Goal: Task Accomplishment & Management: Use online tool/utility

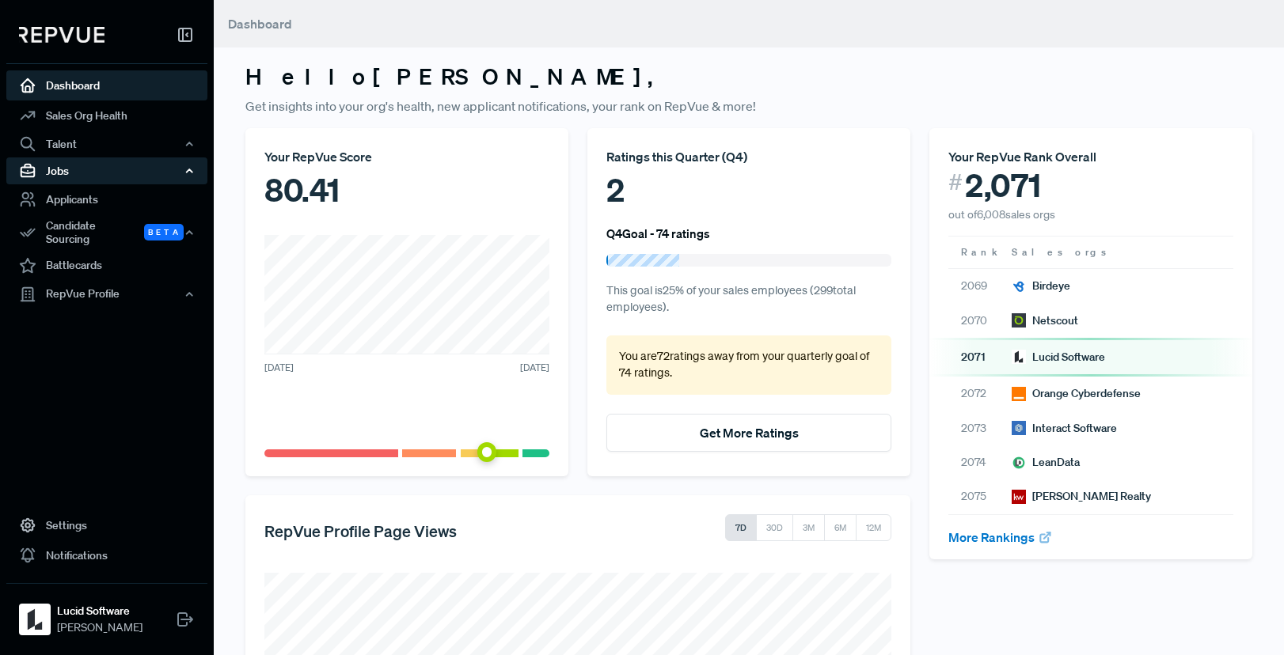
click at [120, 170] on div "Jobs" at bounding box center [106, 171] width 201 height 27
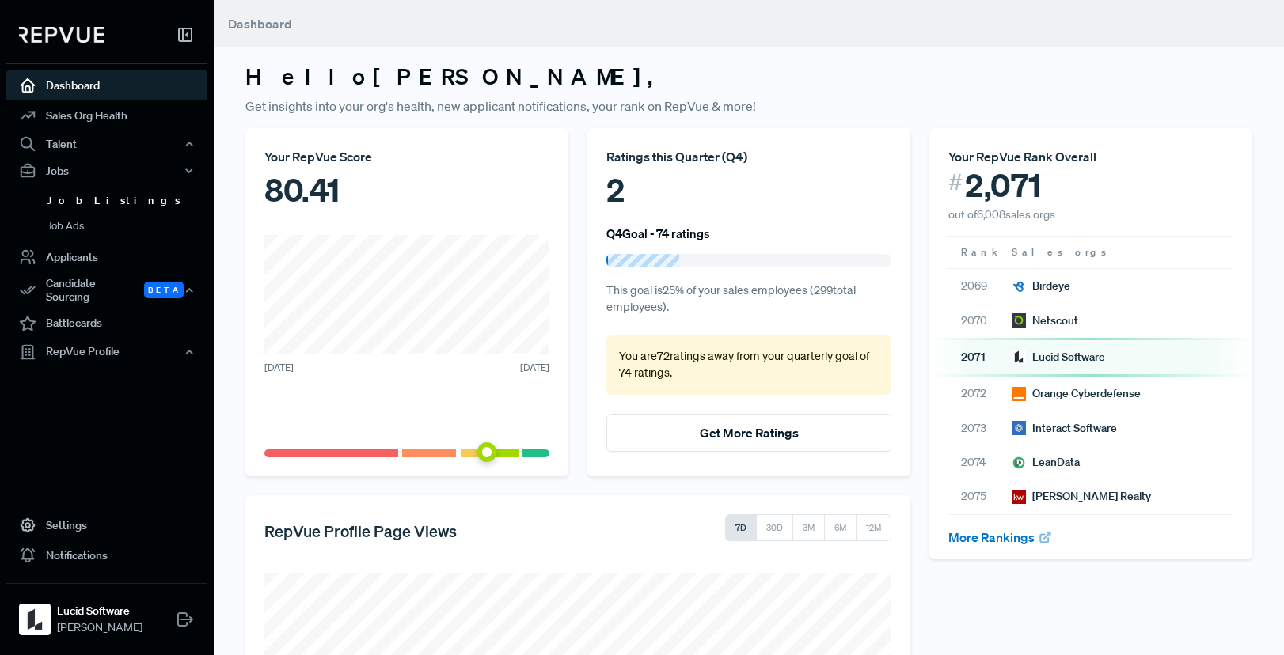
click at [100, 201] on link "Job Listings" at bounding box center [128, 200] width 201 height 25
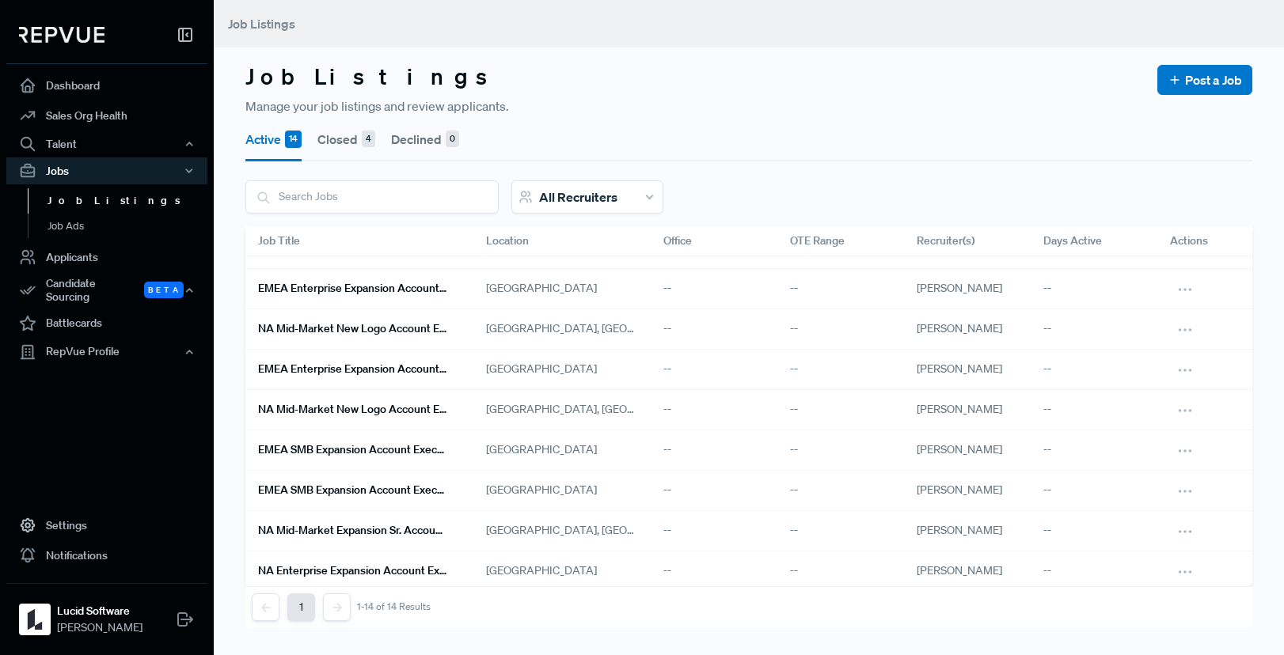
scroll to position [234, 0]
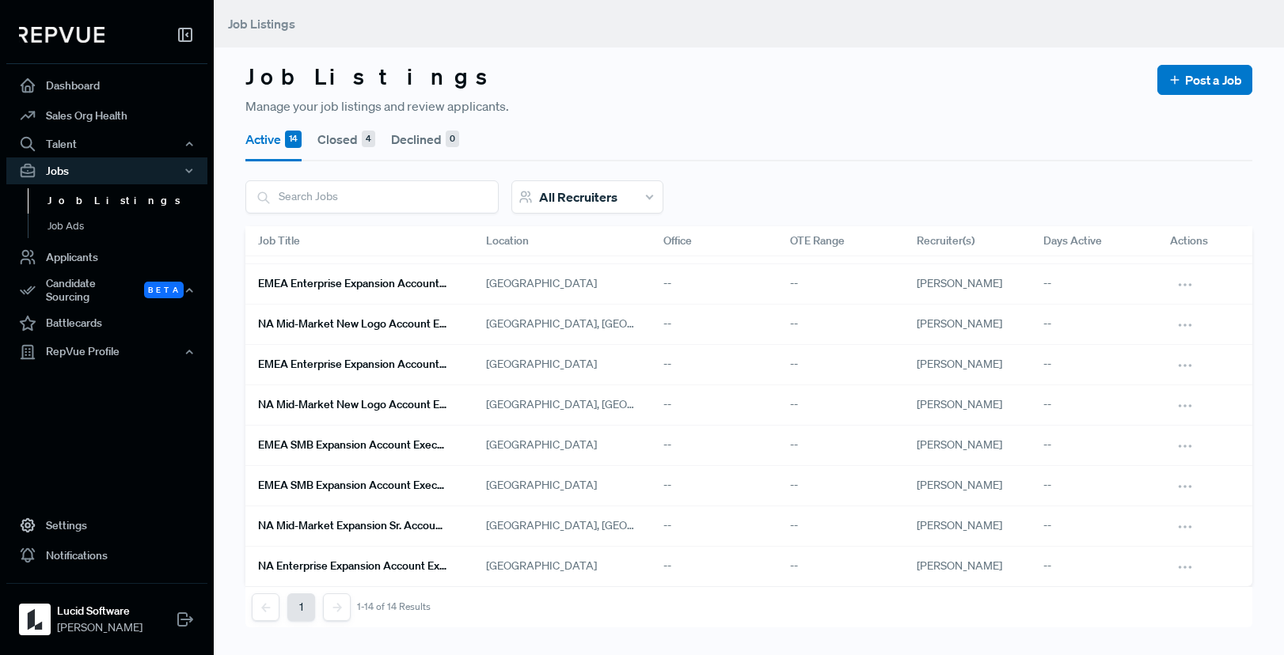
click at [572, 184] on div "All Recruiters" at bounding box center [587, 196] width 152 height 33
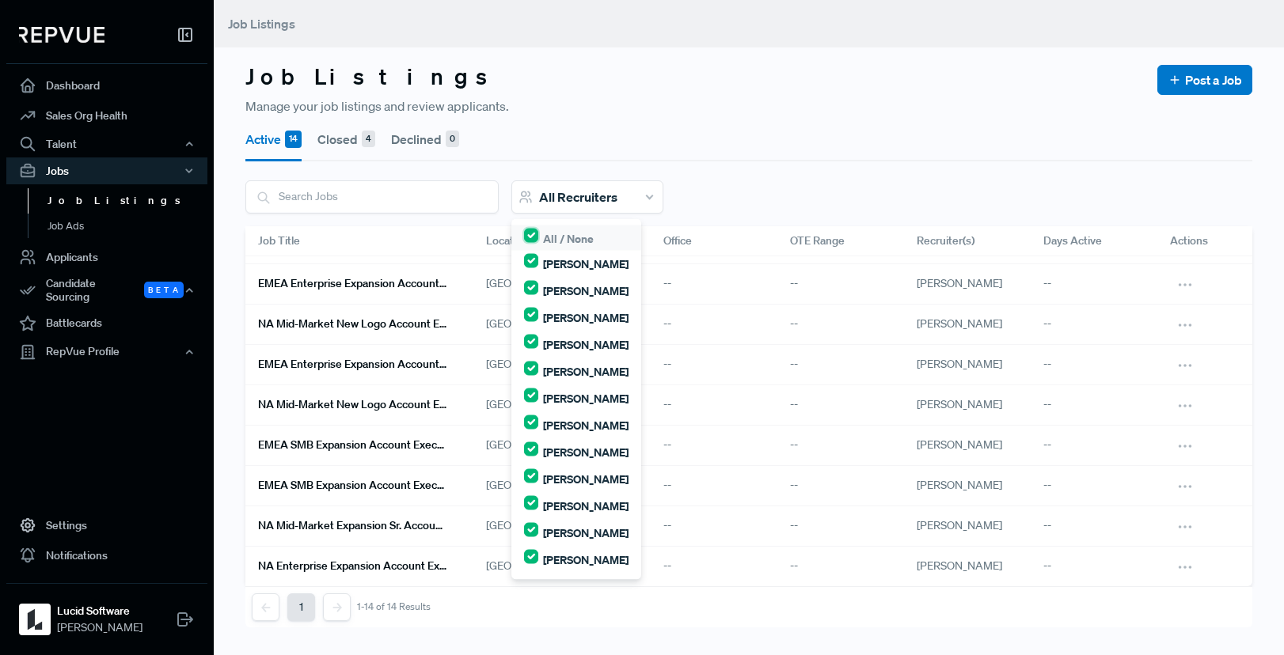
click at [530, 237] on input "checkbox" at bounding box center [531, 236] width 14 height 14
checkbox input "false"
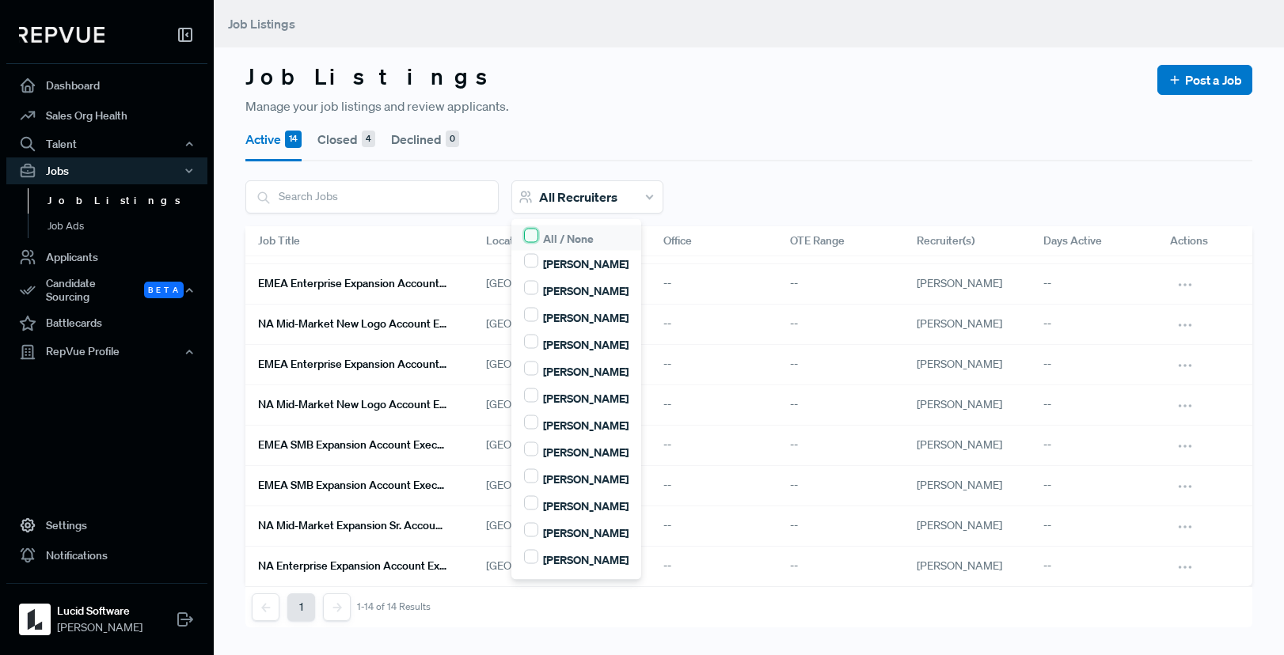
checkbox input "false"
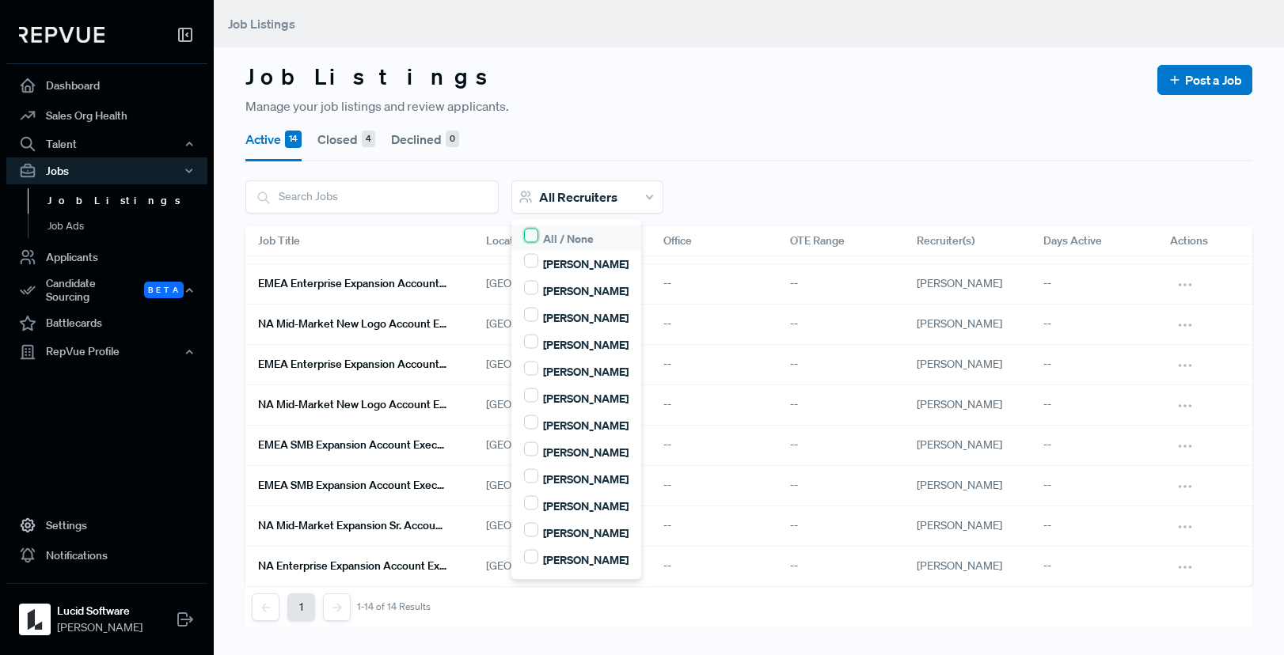
checkbox input "false"
click at [528, 376] on div "[PERSON_NAME]" at bounding box center [576, 371] width 104 height 19
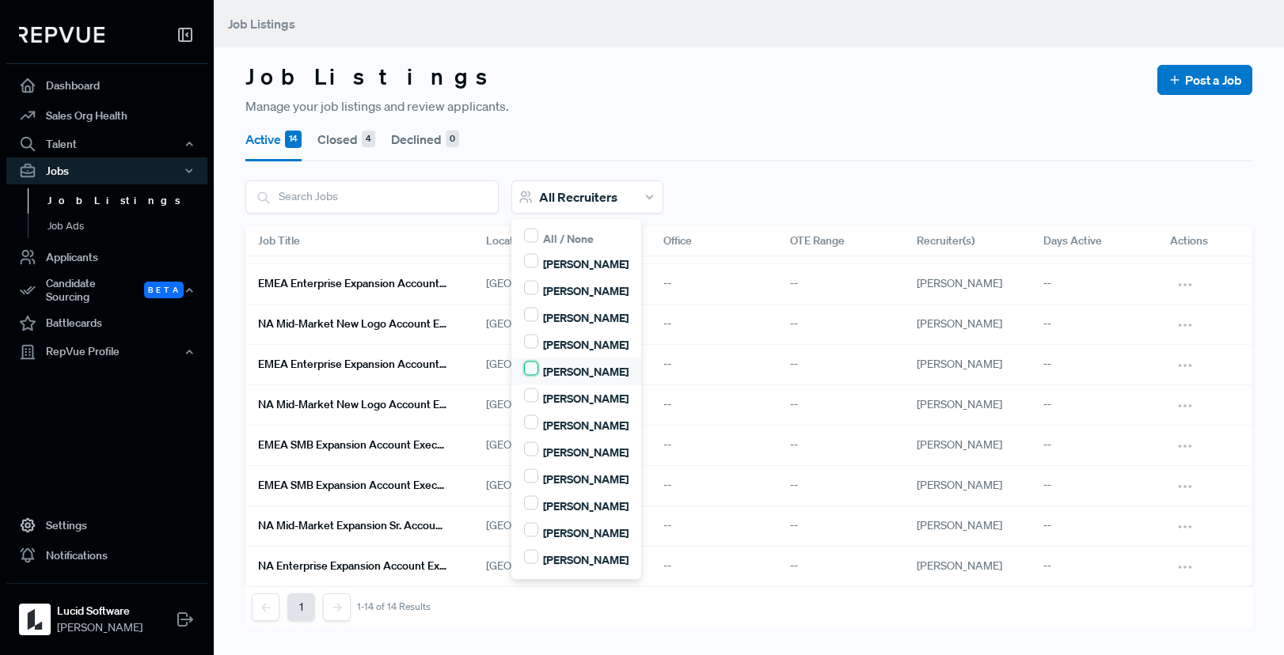
click at [530, 369] on input "[PERSON_NAME]" at bounding box center [531, 369] width 14 height 14
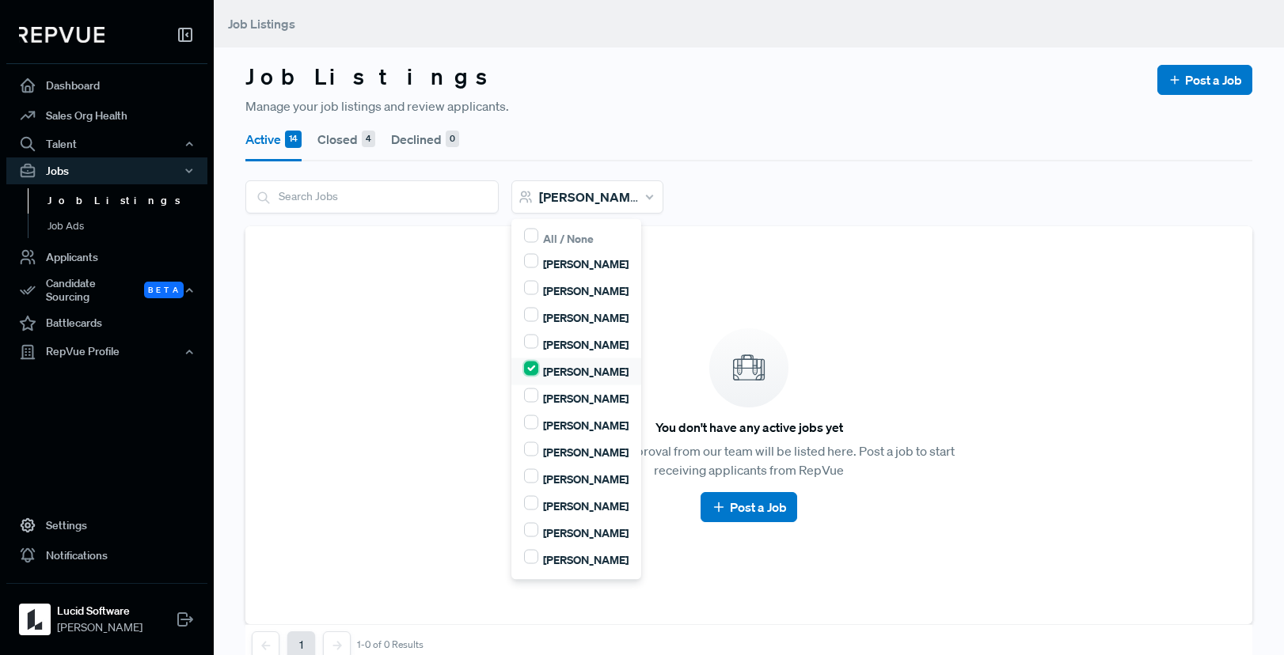
click at [530, 369] on input "[PERSON_NAME]" at bounding box center [531, 369] width 14 height 14
checkbox input "true"
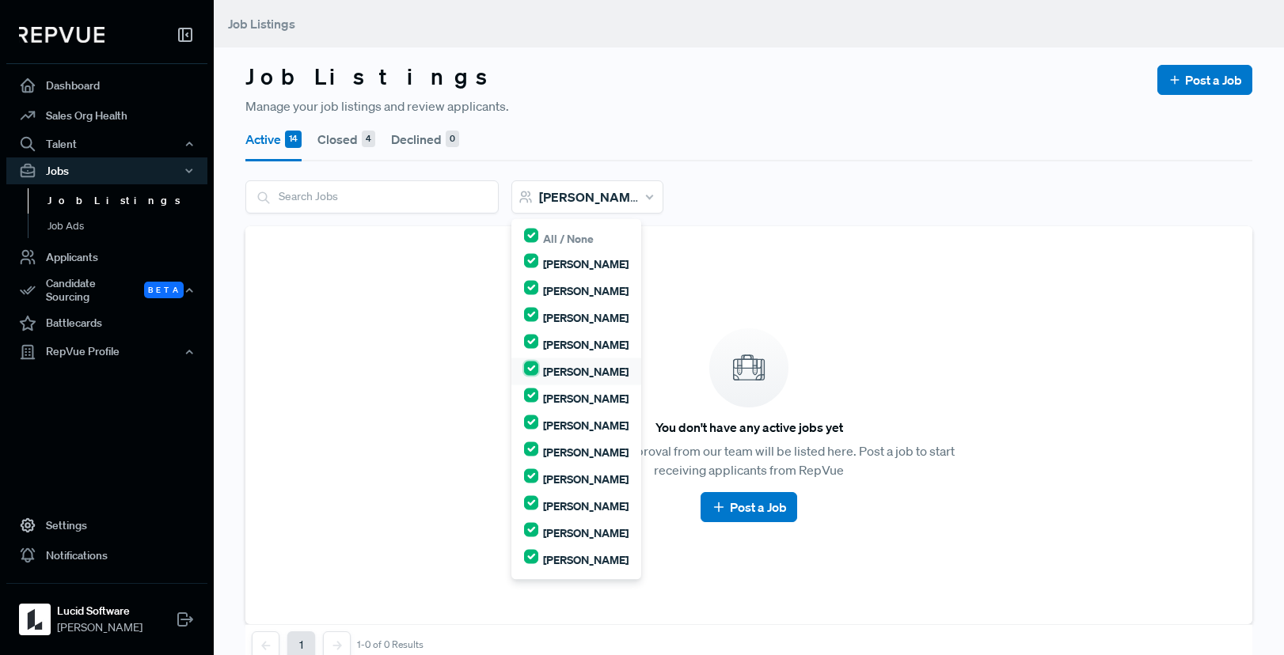
checkbox input "true"
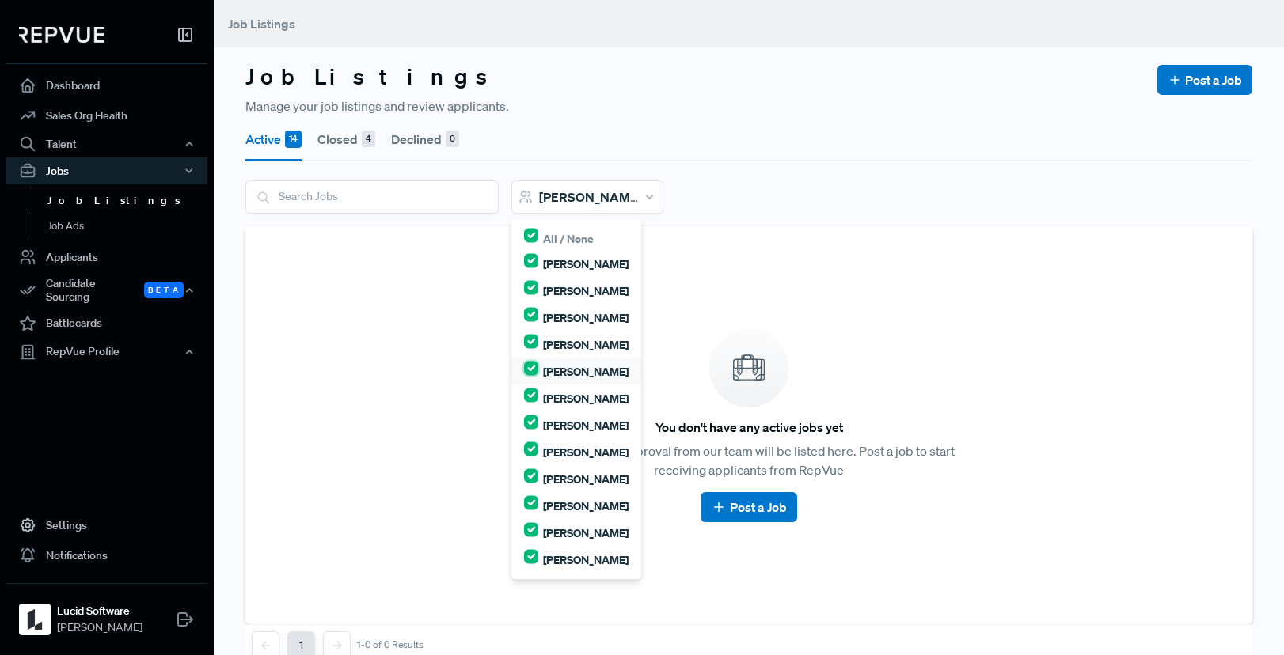
checkbox input "true"
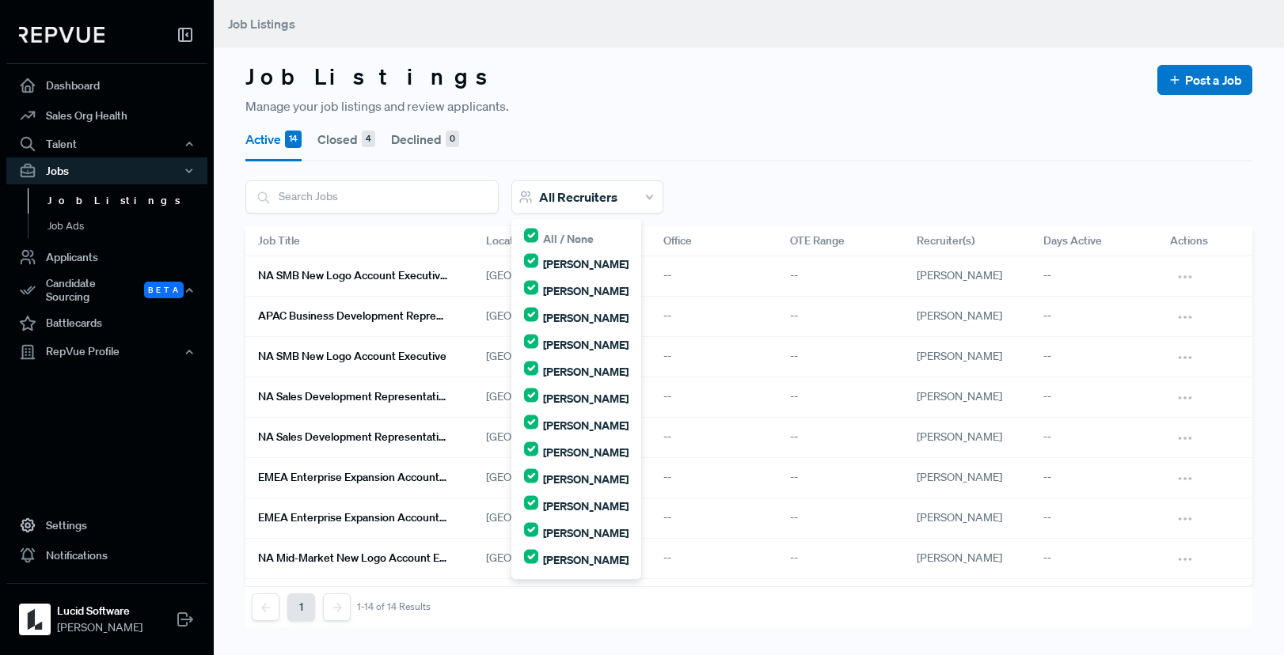
click at [438, 161] on div "Active 14 Closed 4 Declined 0 All Recruiters All / None [PERSON_NAME] [PERSON_N…" at bounding box center [748, 372] width 1007 height 512
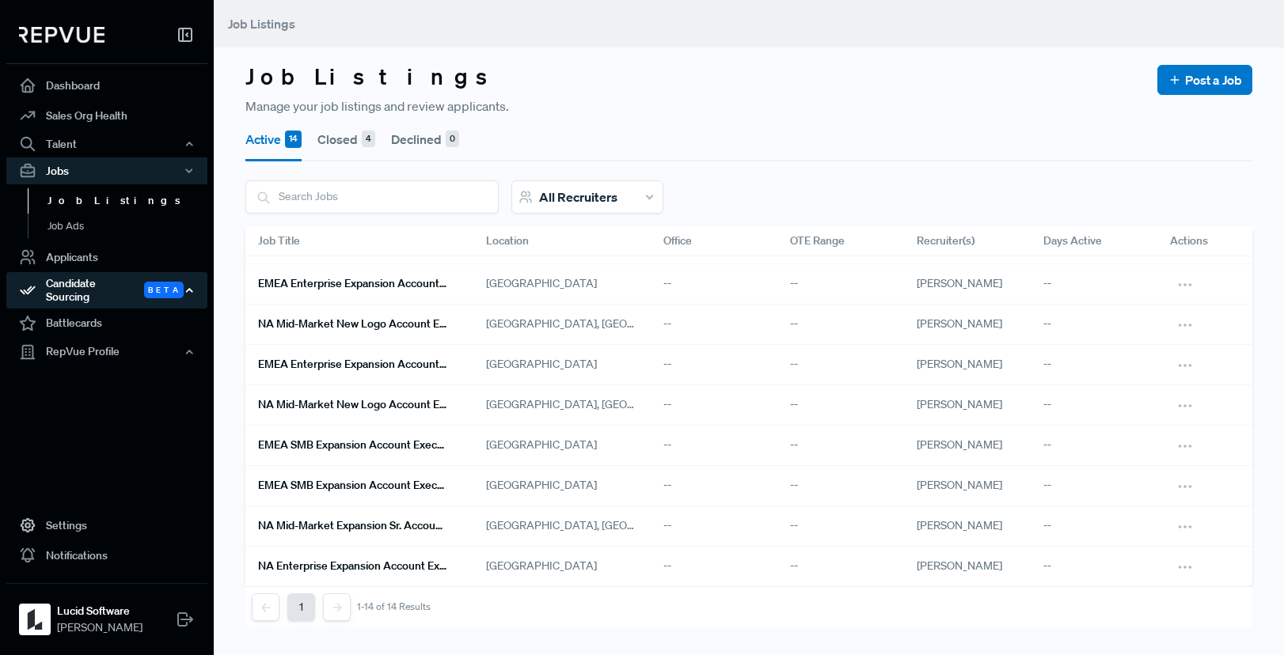
click at [125, 287] on div "Candidate Sourcing Beta" at bounding box center [106, 290] width 201 height 36
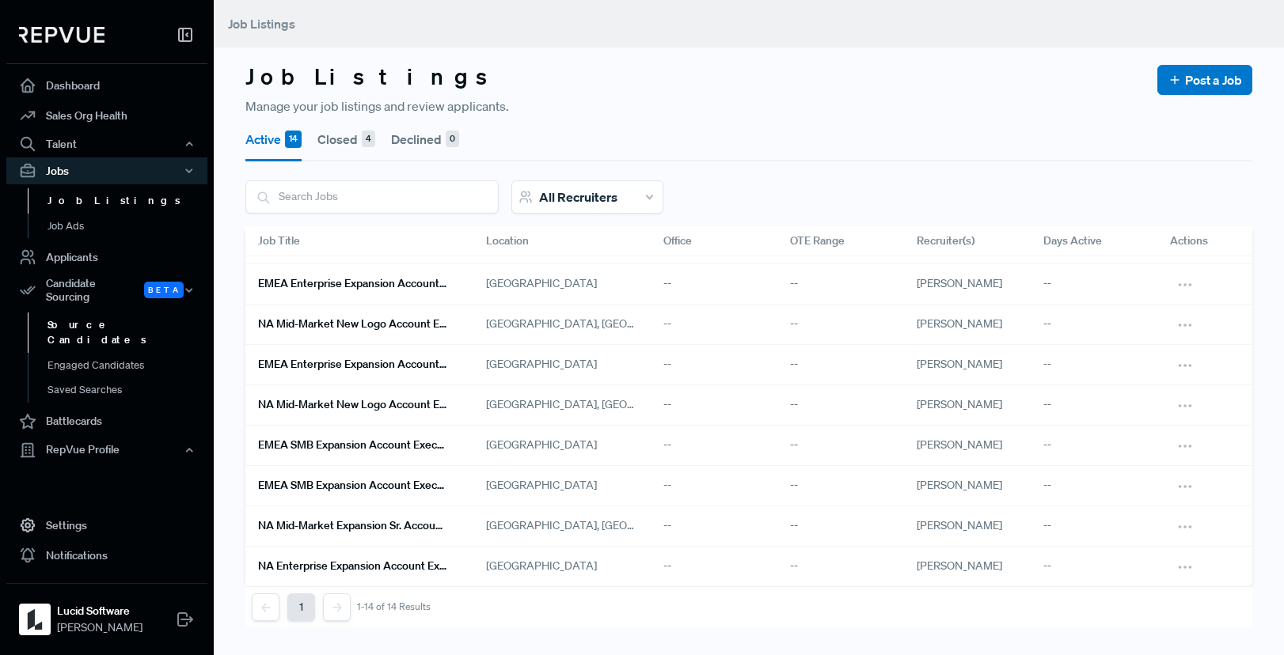
click at [117, 313] on link "Source Candidates" at bounding box center [128, 333] width 201 height 40
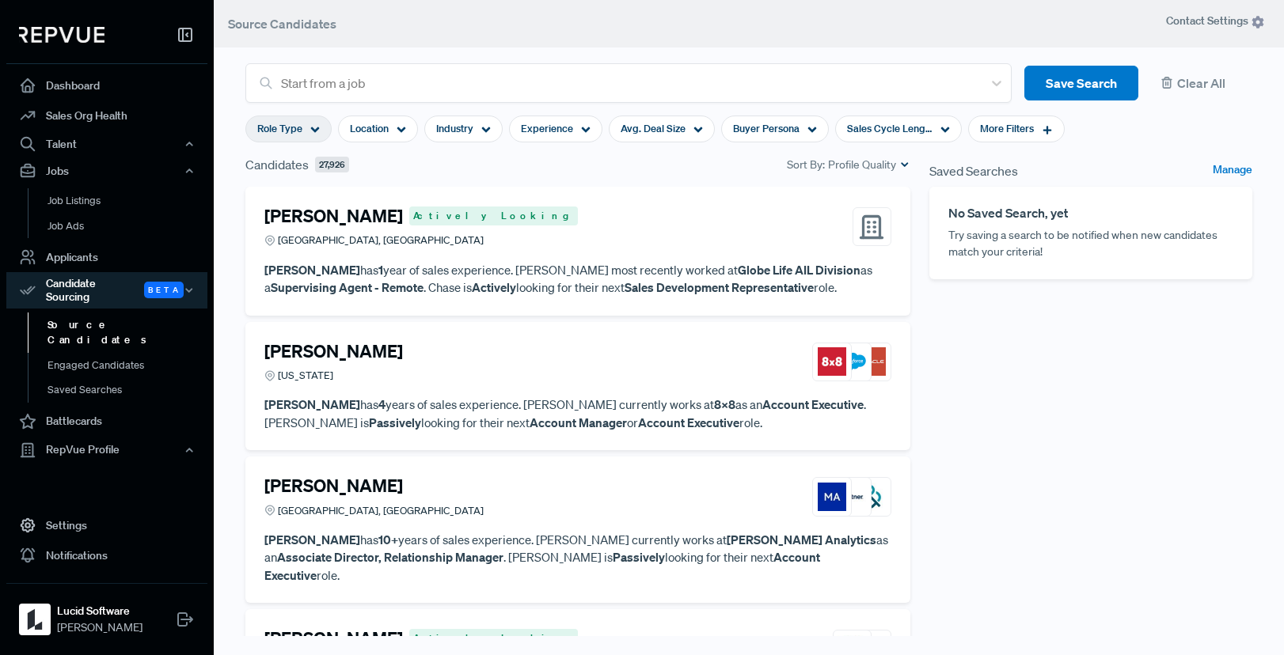
click at [306, 135] on div "Role Type" at bounding box center [288, 129] width 86 height 27
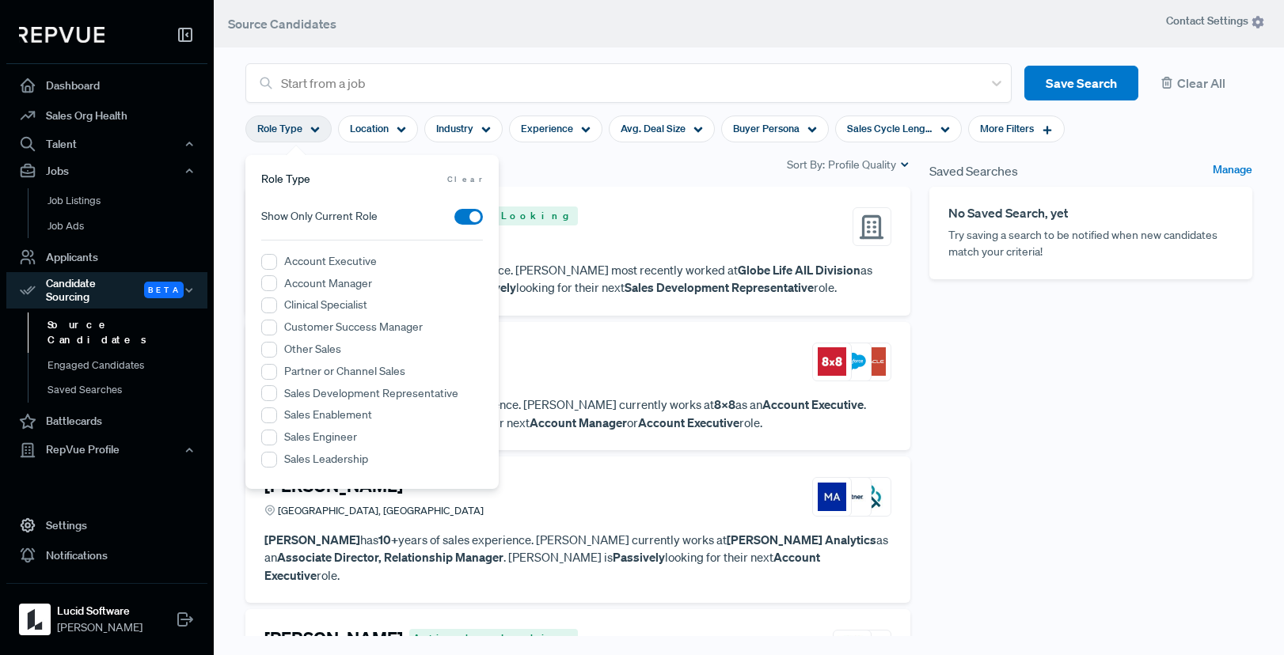
click at [294, 261] on label "Account Executive" at bounding box center [330, 261] width 93 height 17
click at [277, 261] on Executive "Account Executive" at bounding box center [269, 262] width 16 height 16
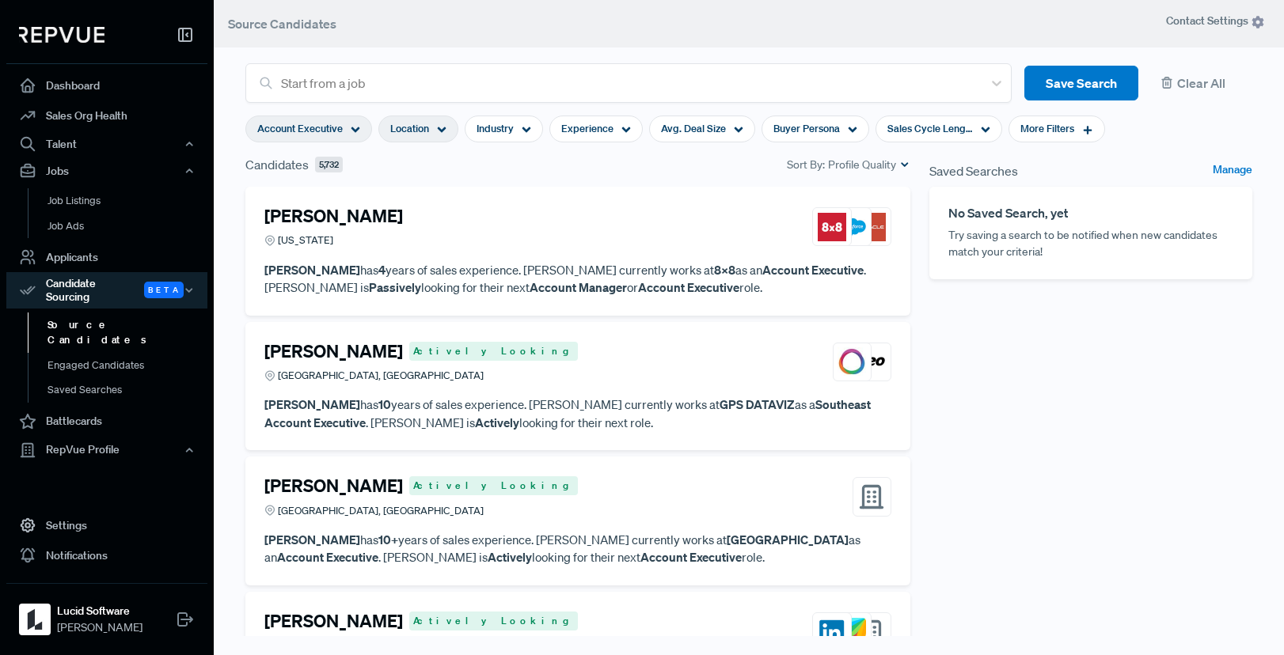
click at [409, 131] on span "Location" at bounding box center [409, 128] width 39 height 15
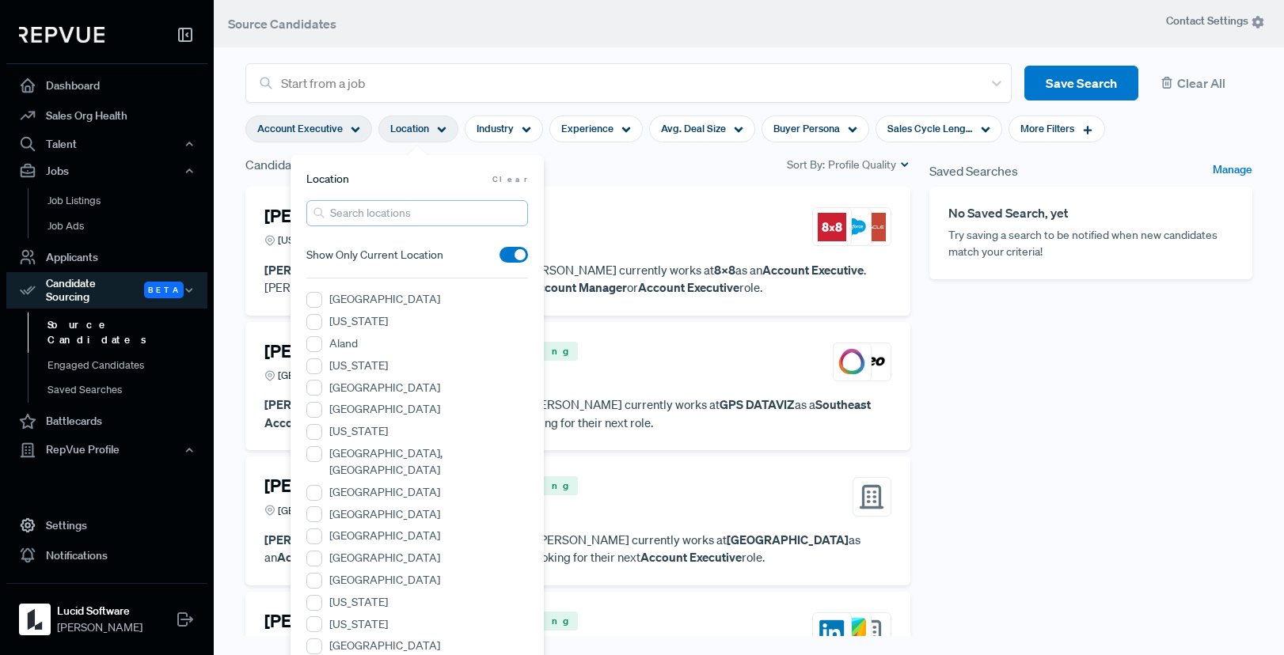
click at [353, 213] on input "search" at bounding box center [417, 213] width 222 height 26
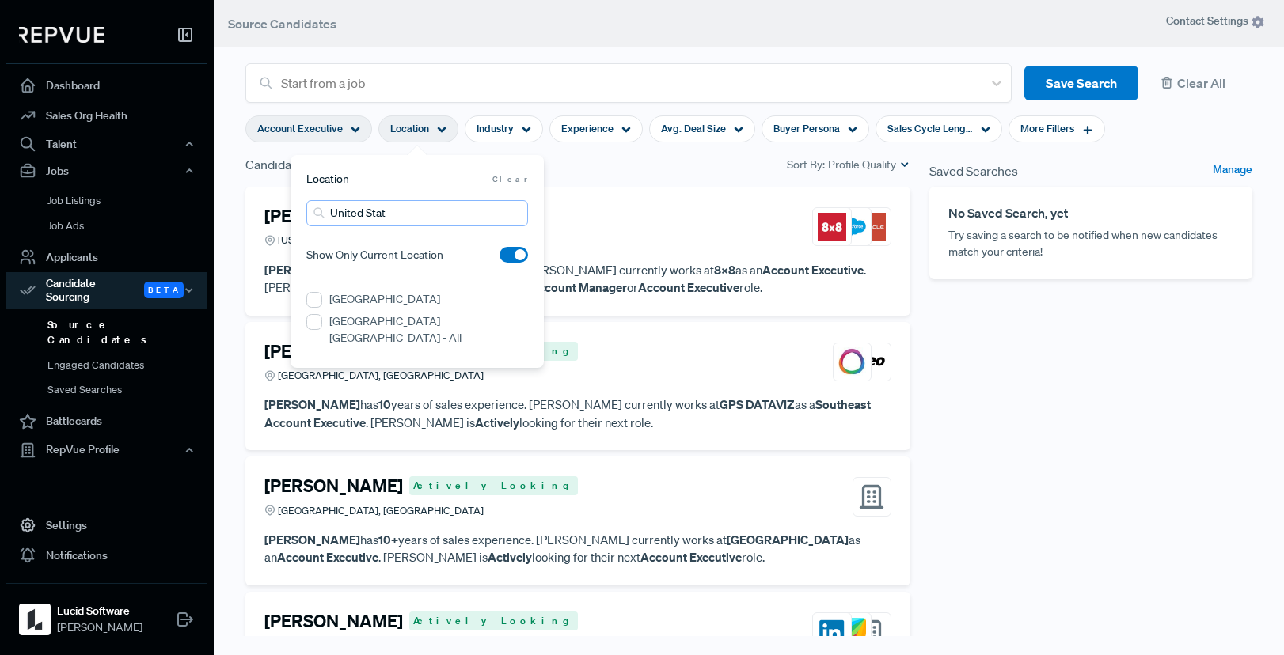
type input "United Stat"
click at [351, 298] on label "[GEOGRAPHIC_DATA]" at bounding box center [384, 299] width 111 height 17
click at [322, 298] on States "[GEOGRAPHIC_DATA]" at bounding box center [314, 300] width 16 height 16
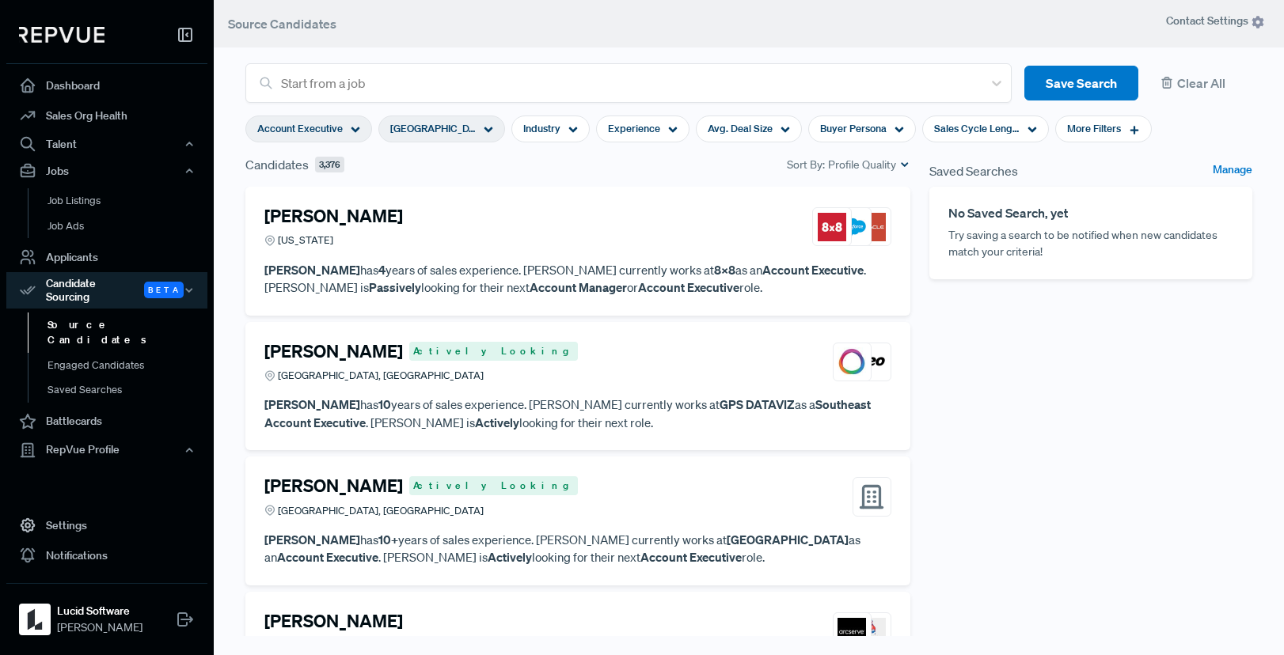
click at [605, 168] on div "Candidates 3,376 Sort By: Profile Quality" at bounding box center [577, 164] width 665 height 19
click at [568, 134] on icon at bounding box center [572, 129] width 9 height 9
click at [691, 161] on div "Candidates 3,376 Sort By: Profile Quality" at bounding box center [577, 164] width 665 height 19
click at [1067, 134] on span "More Filters" at bounding box center [1094, 128] width 54 height 15
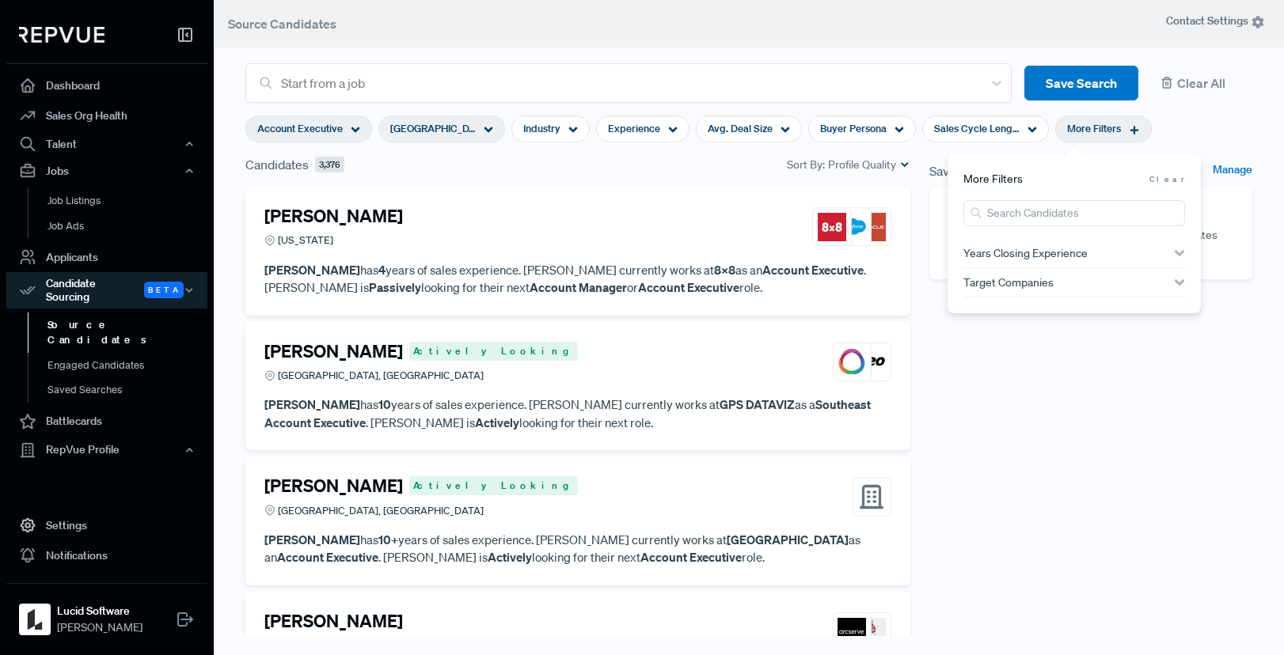
click at [1054, 254] on span "Years Closing Experience" at bounding box center [1025, 253] width 124 height 13
click at [747, 172] on div "Candidates 3,376 Sort By: Profile Quality" at bounding box center [577, 164] width 665 height 19
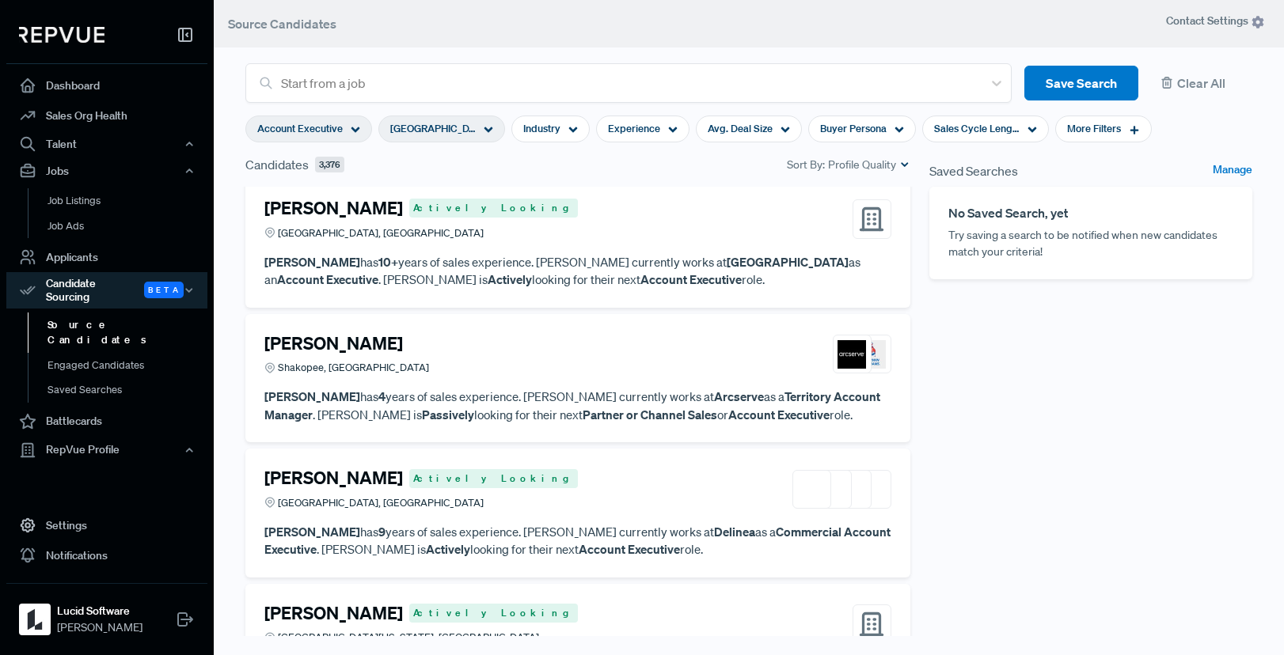
scroll to position [279, 0]
click at [436, 130] on span "[GEOGRAPHIC_DATA]" at bounding box center [432, 128] width 85 height 15
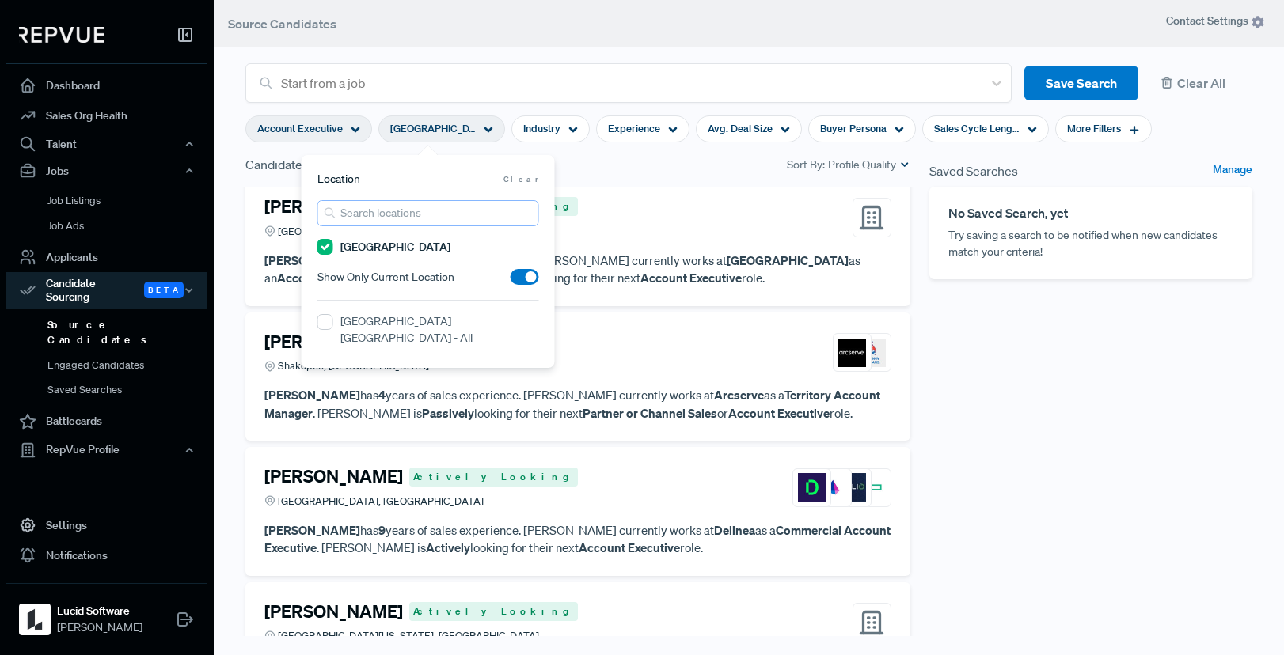
click at [410, 213] on input "search" at bounding box center [428, 213] width 222 height 26
type input "R"
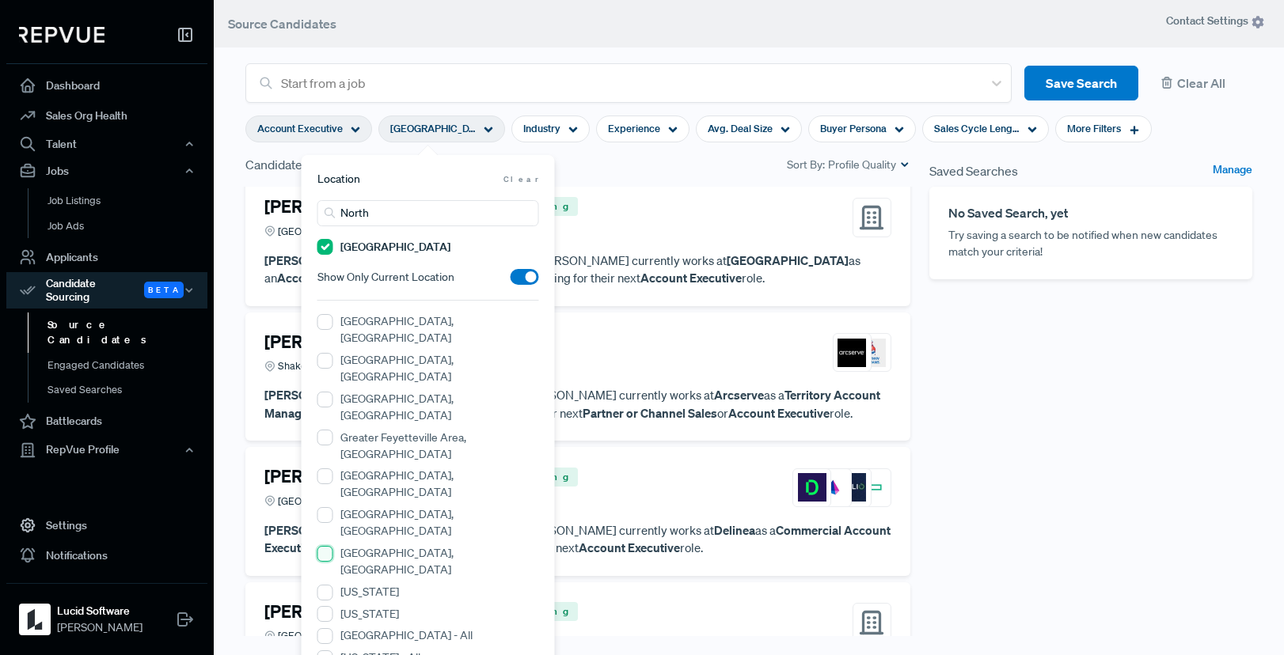
click at [326, 546] on NC "[GEOGRAPHIC_DATA], [GEOGRAPHIC_DATA]" at bounding box center [325, 554] width 16 height 16
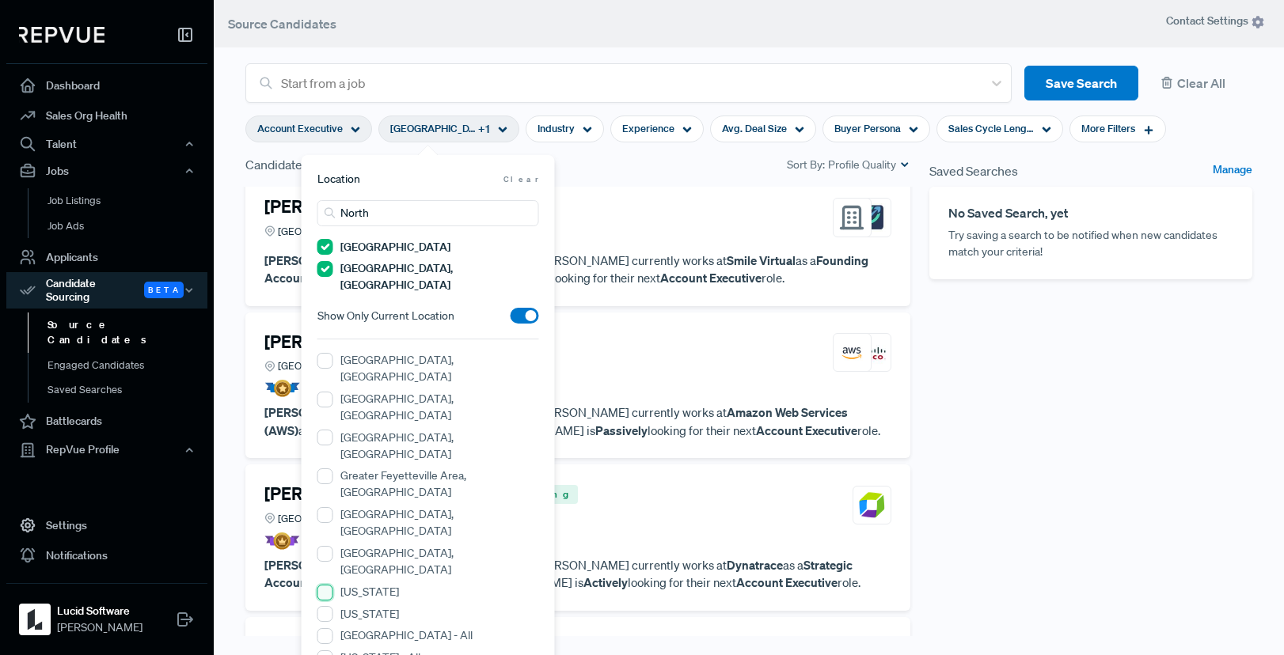
click at [328, 585] on Carolina "[US_STATE]" at bounding box center [325, 593] width 16 height 16
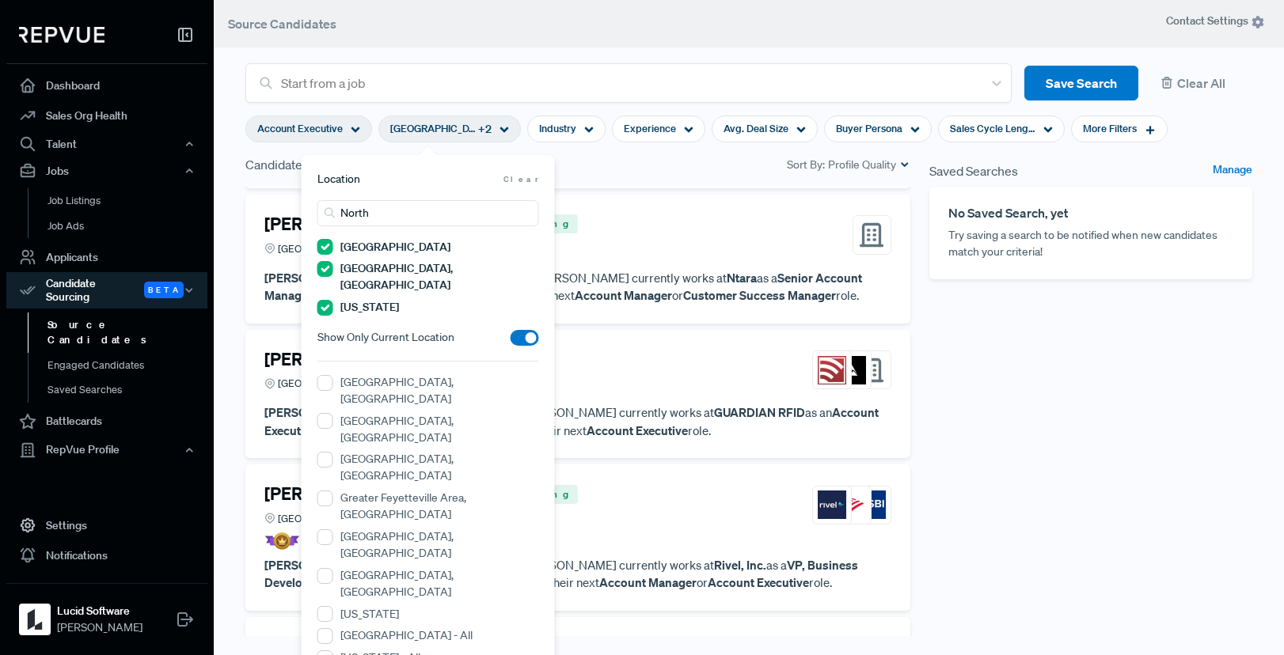
scroll to position [297, 0]
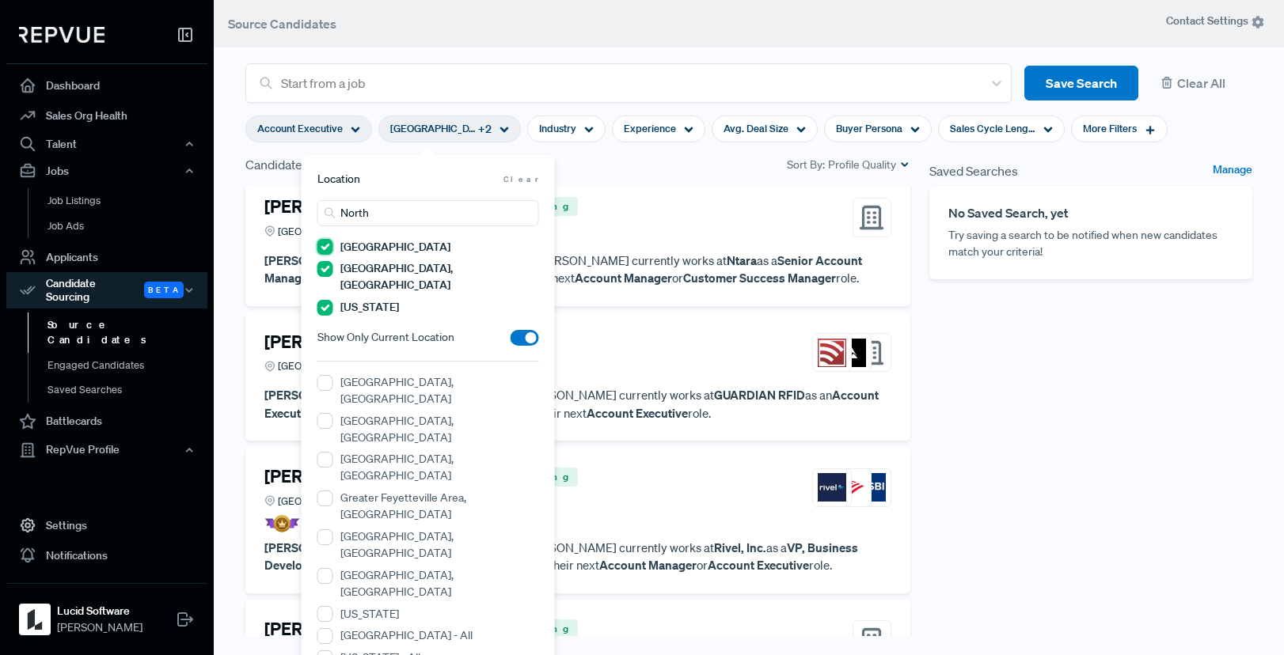
click at [324, 253] on States "[GEOGRAPHIC_DATA]" at bounding box center [325, 247] width 16 height 16
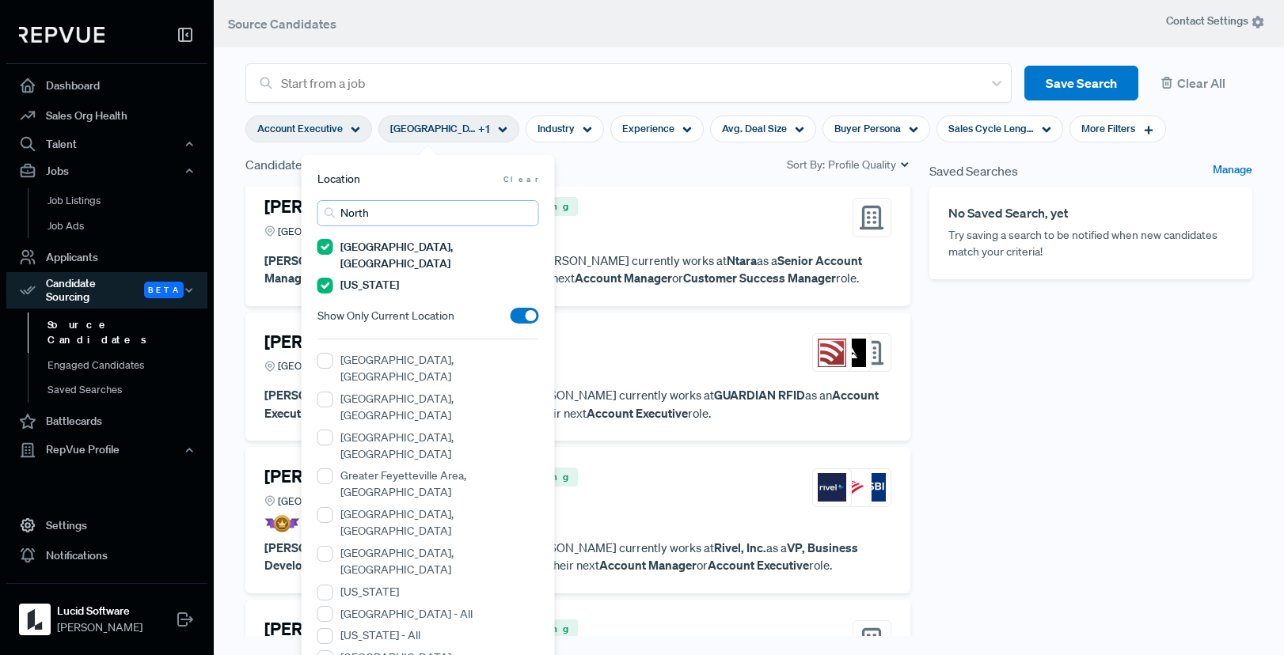
click at [380, 218] on input "North" at bounding box center [428, 213] width 222 height 26
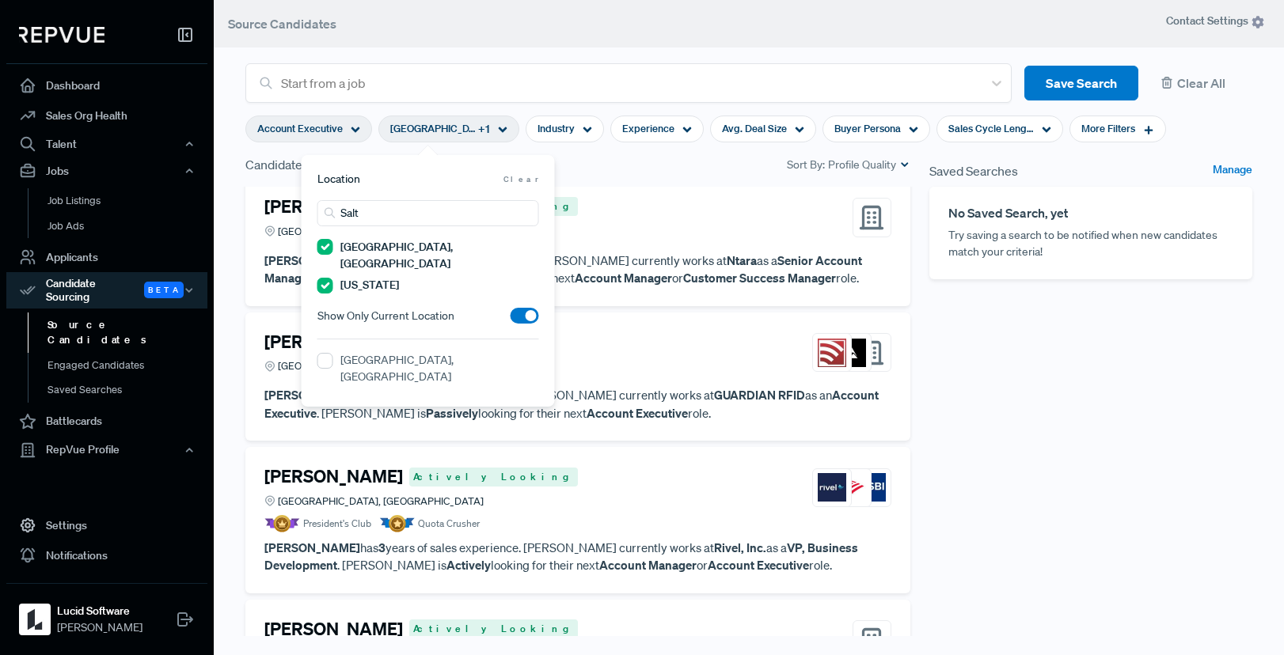
click at [397, 352] on label "[GEOGRAPHIC_DATA], [GEOGRAPHIC_DATA]" at bounding box center [439, 368] width 199 height 33
click at [333, 353] on UT "[GEOGRAPHIC_DATA], [GEOGRAPHIC_DATA]" at bounding box center [325, 361] width 16 height 16
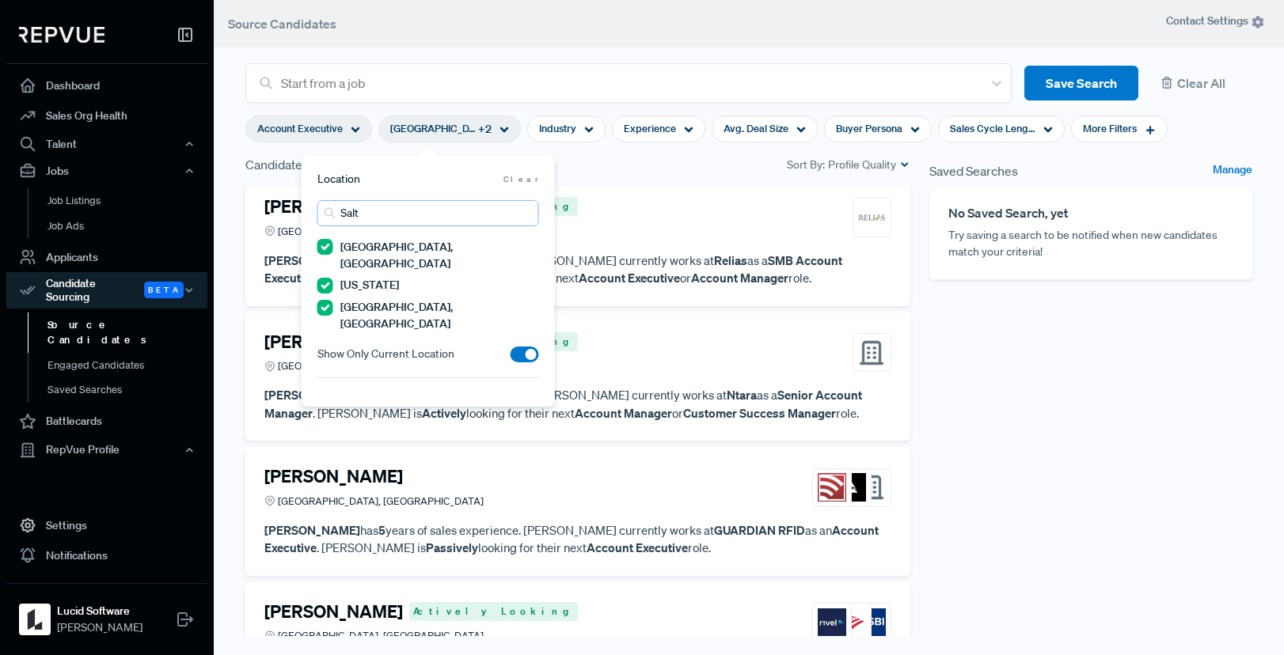
click at [416, 211] on input "Salt" at bounding box center [428, 213] width 222 height 26
type input "[US_STATE]"
click at [355, 391] on label "[US_STATE]" at bounding box center [369, 399] width 59 height 17
click at [333, 392] on input "[US_STATE]" at bounding box center [325, 400] width 16 height 16
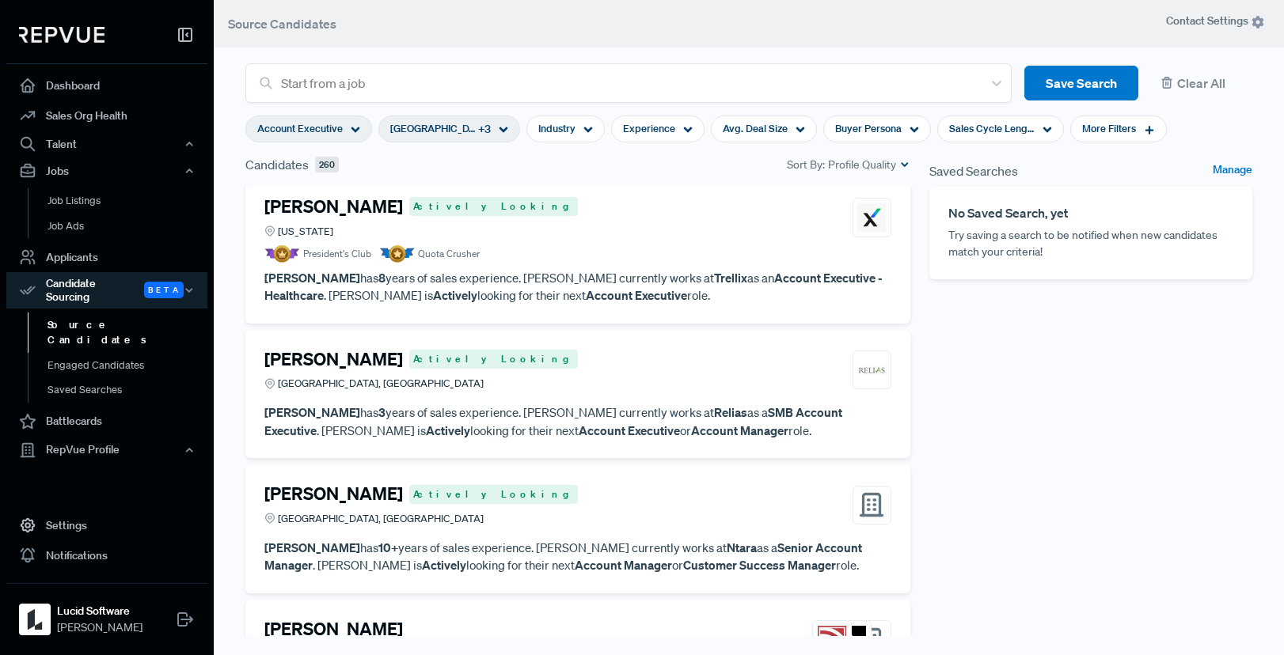
click at [650, 173] on div "Candidates 260 Sort By: Profile Quality" at bounding box center [577, 164] width 665 height 19
click at [579, 296] on p "[PERSON_NAME] has 8 years of sales experience. [PERSON_NAME] currently works at…" at bounding box center [577, 287] width 627 height 36
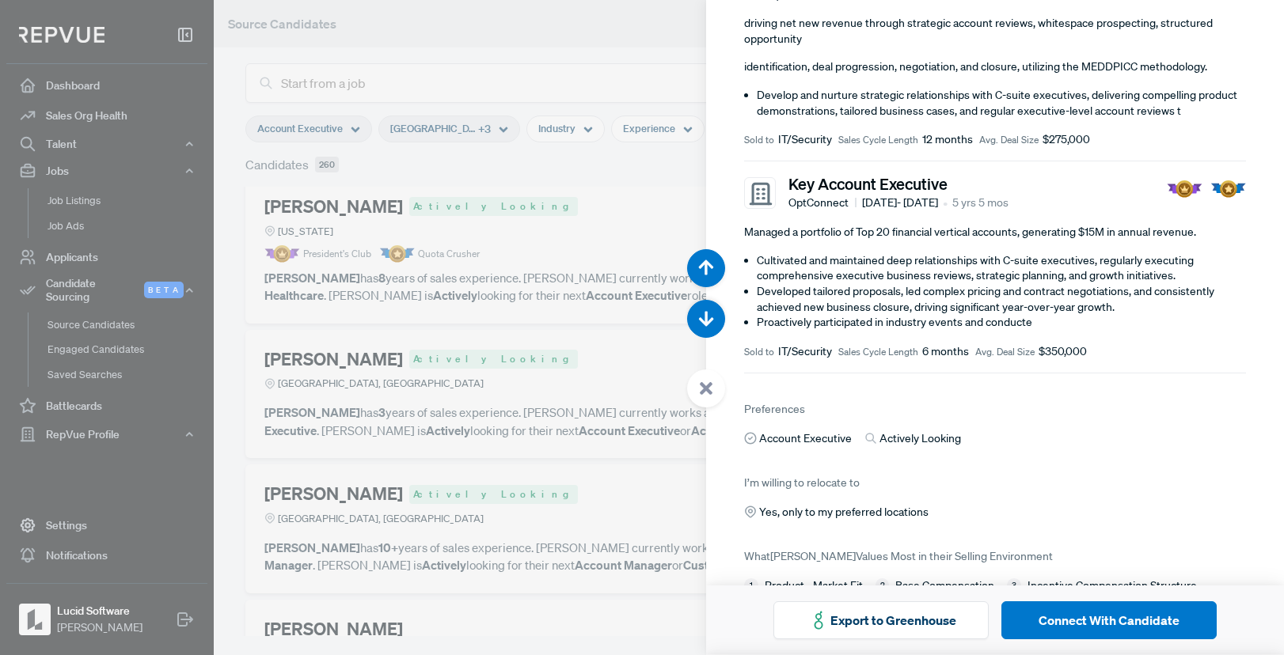
scroll to position [329, 0]
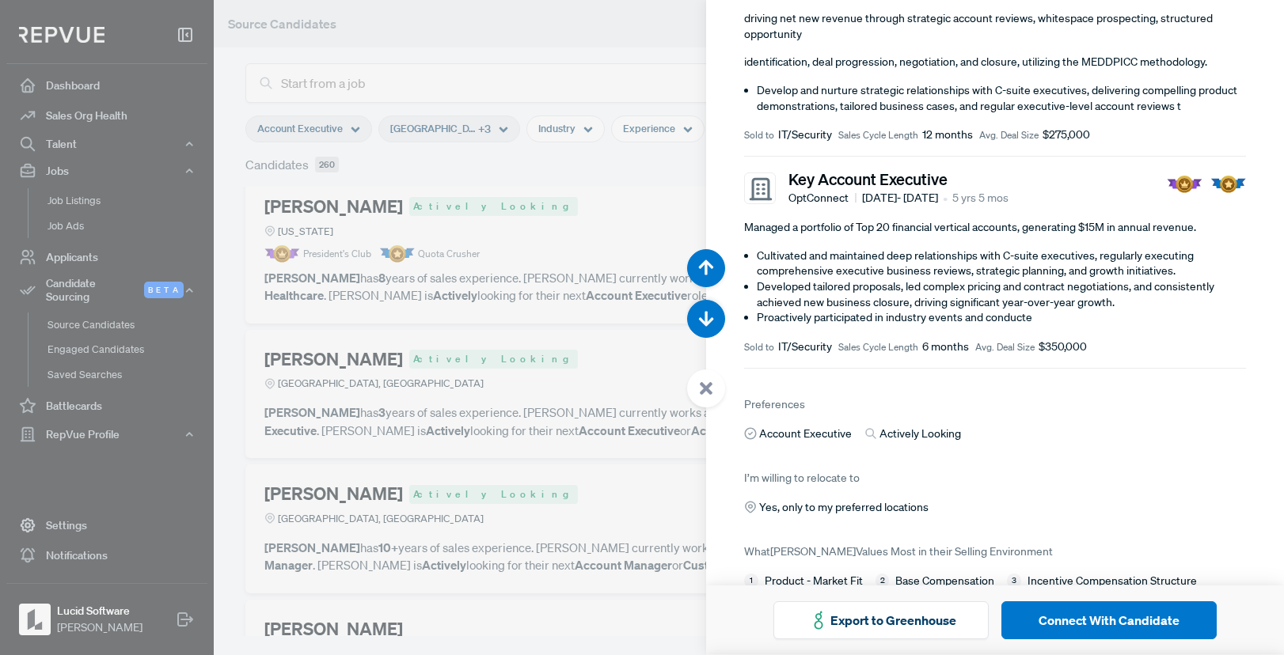
click at [659, 215] on div at bounding box center [642, 327] width 1284 height 655
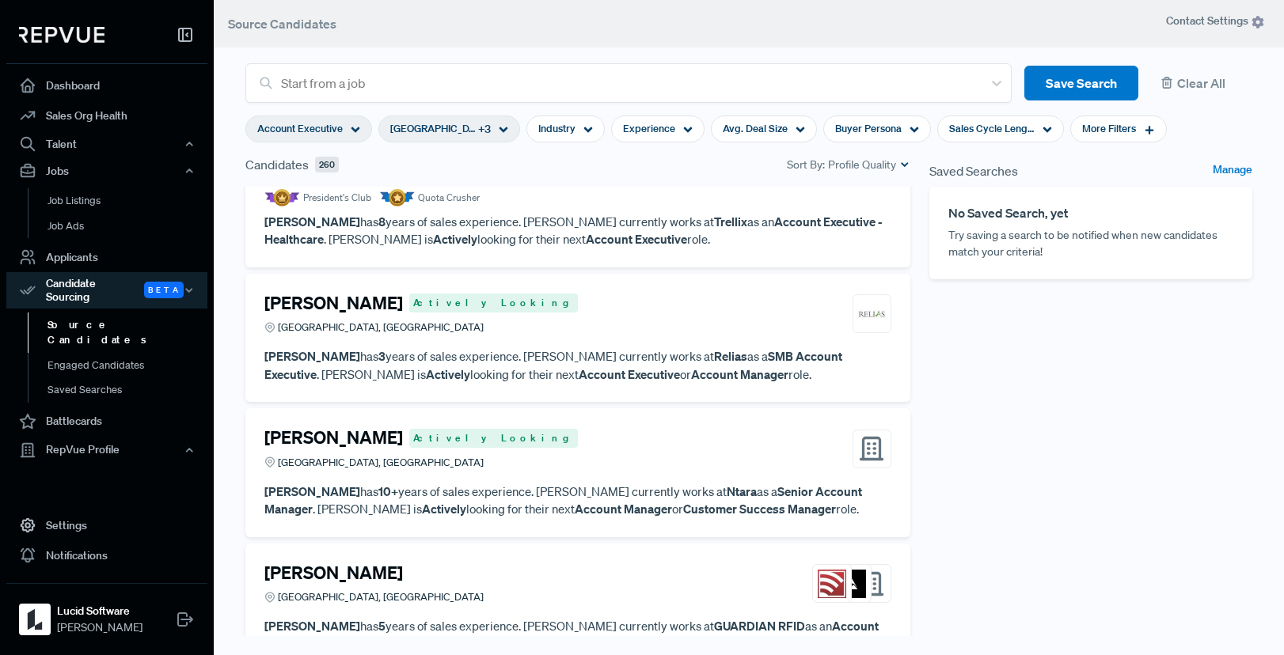
scroll to position [349, 0]
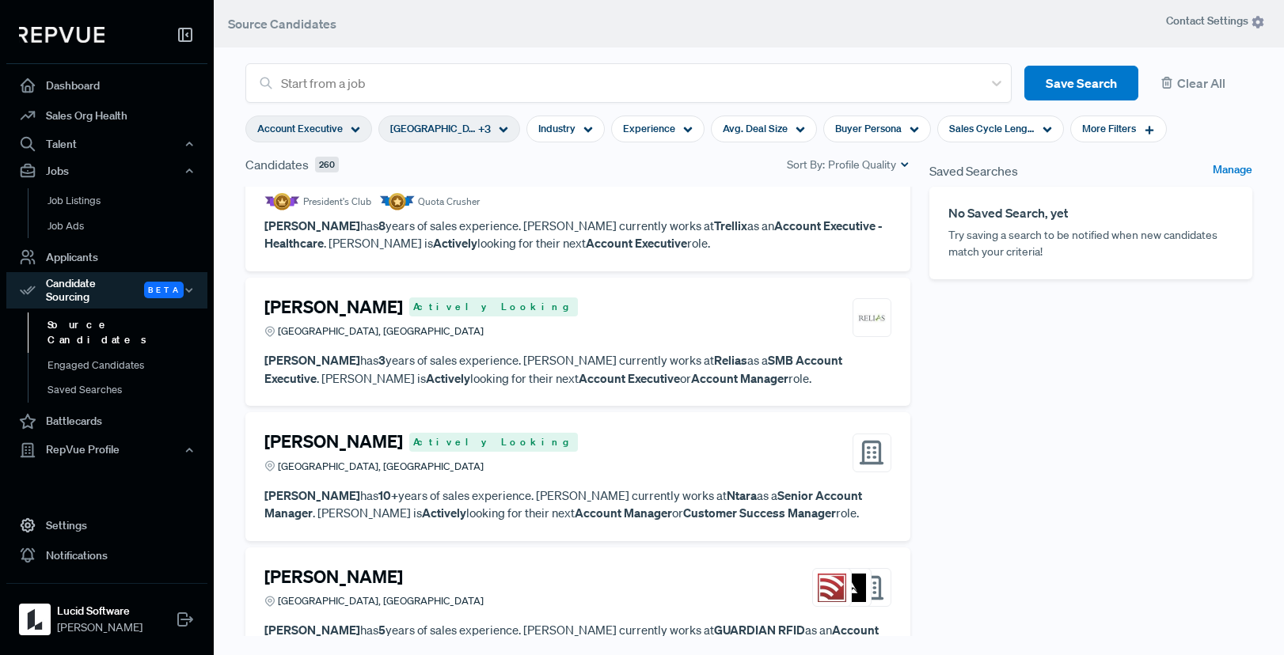
click at [694, 384] on p "[PERSON_NAME] has 3 years of sales experience. [PERSON_NAME] currently works at…" at bounding box center [577, 369] width 627 height 36
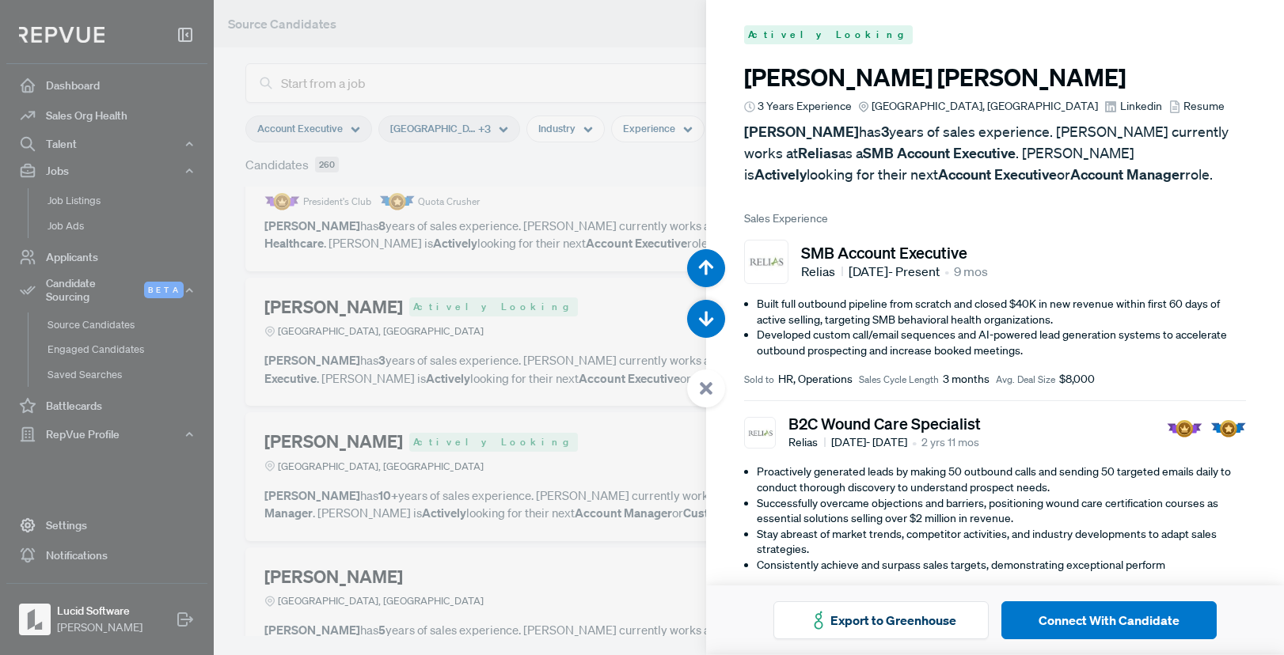
click at [647, 288] on div at bounding box center [642, 327] width 1284 height 655
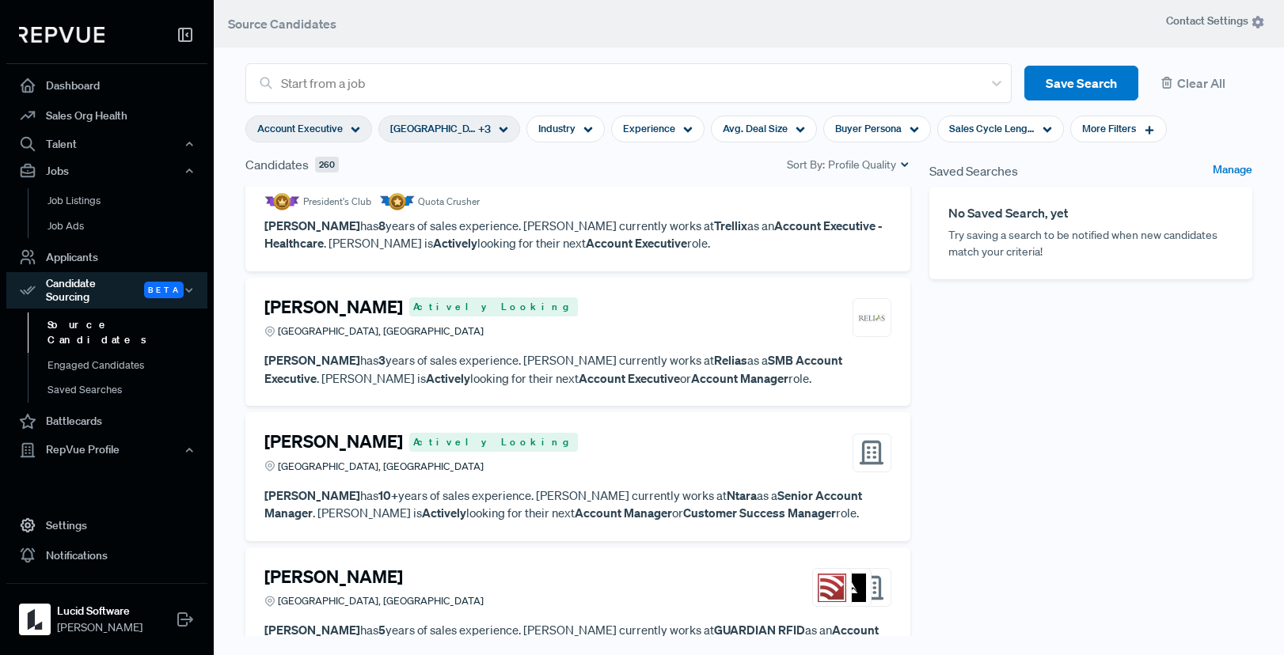
click at [374, 327] on div "[GEOGRAPHIC_DATA], [GEOGRAPHIC_DATA]" at bounding box center [420, 331] width 313 height 15
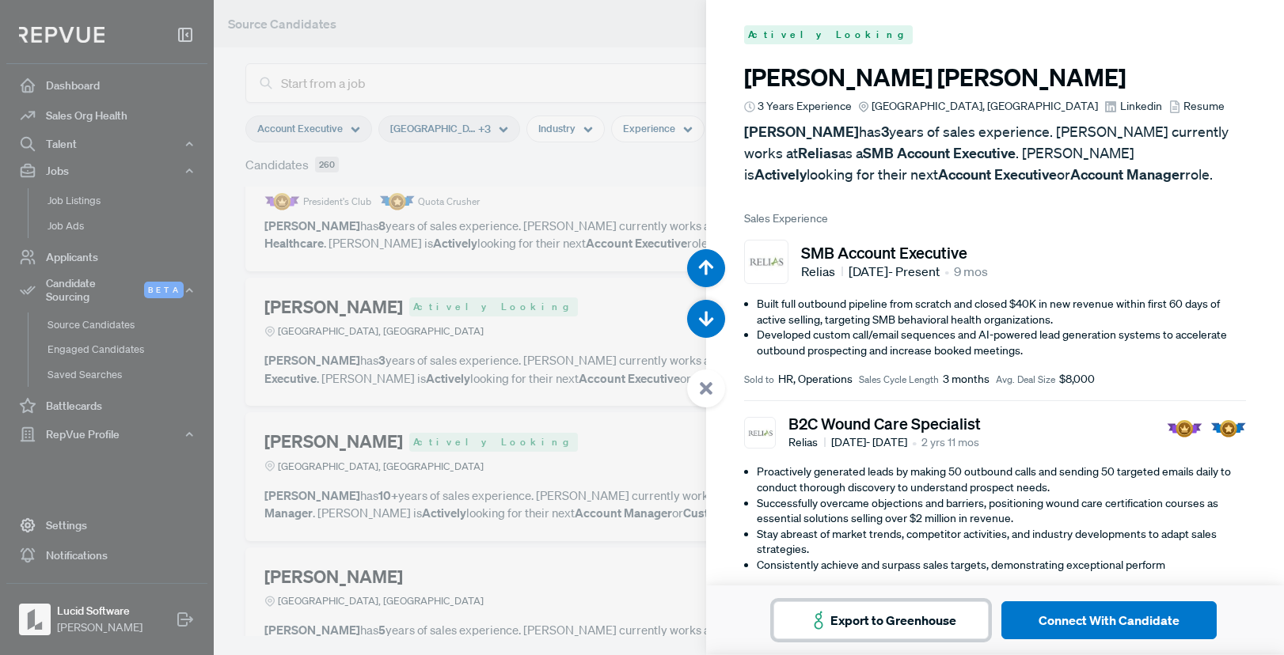
click at [854, 633] on button "Export to Greenhouse" at bounding box center [880, 621] width 215 height 38
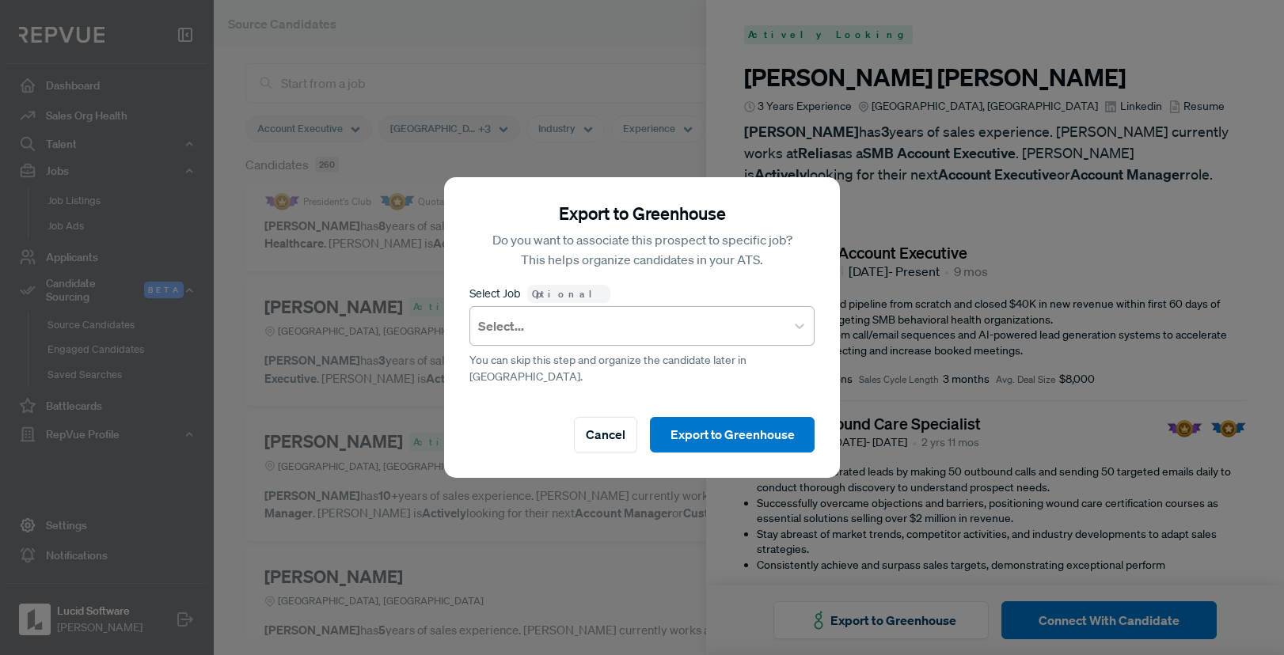
click at [586, 337] on div at bounding box center [627, 326] width 299 height 22
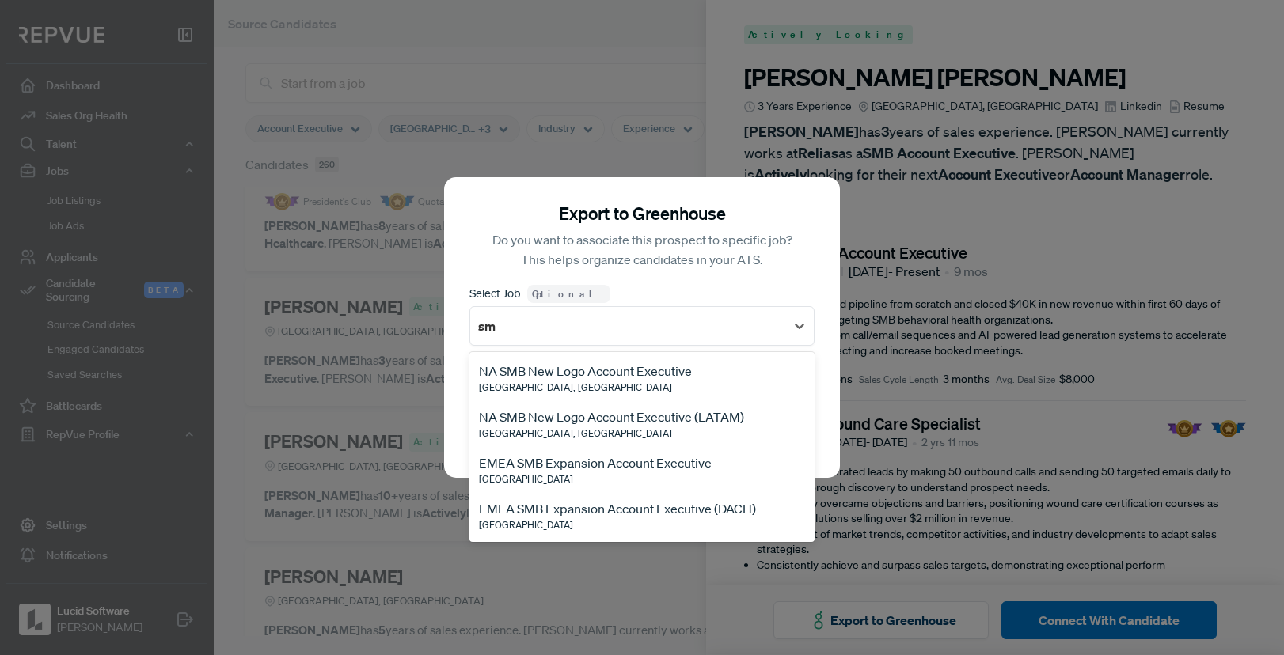
type input "smb"
click at [575, 381] on div "NA SMB New Logo Account Executive" at bounding box center [585, 371] width 213 height 19
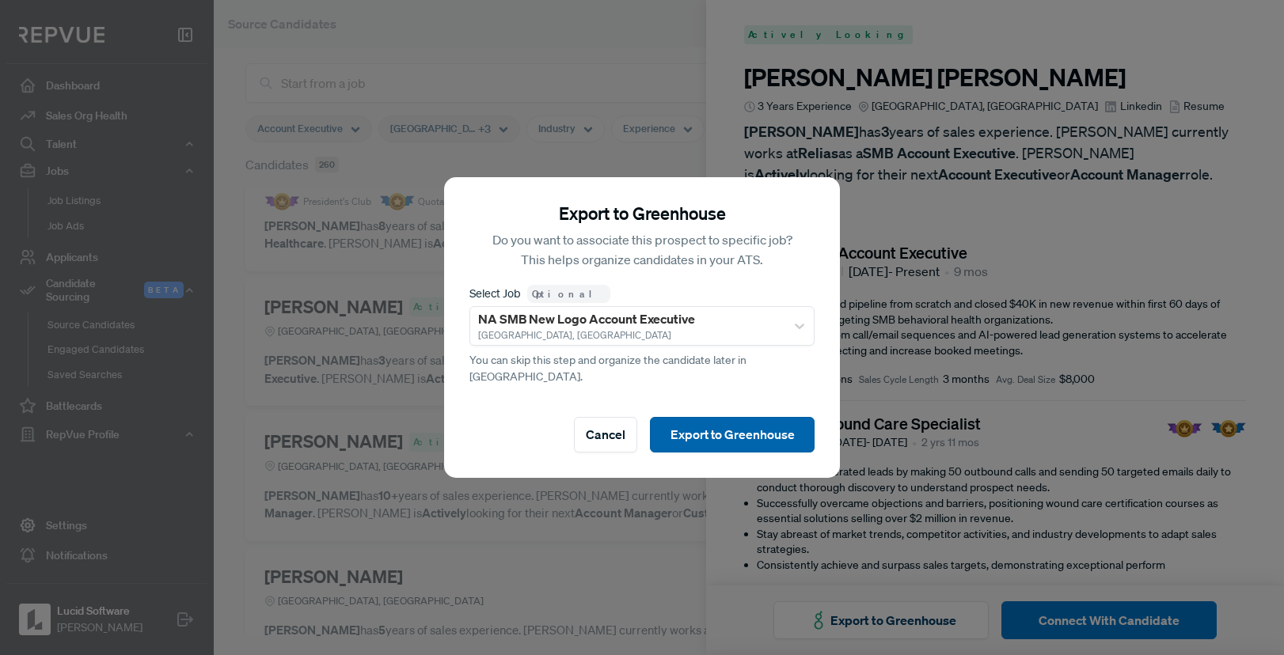
click at [704, 433] on button "Export to Greenhouse" at bounding box center [732, 435] width 165 height 36
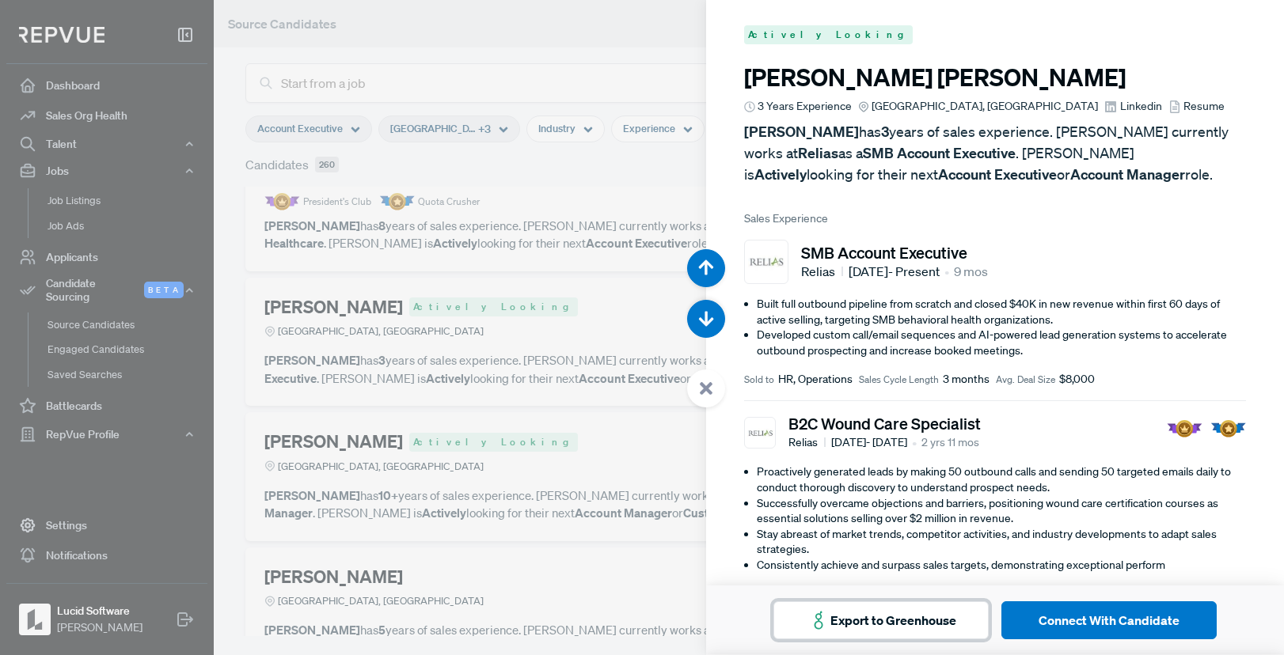
click at [918, 609] on button "Export to Greenhouse" at bounding box center [880, 621] width 215 height 38
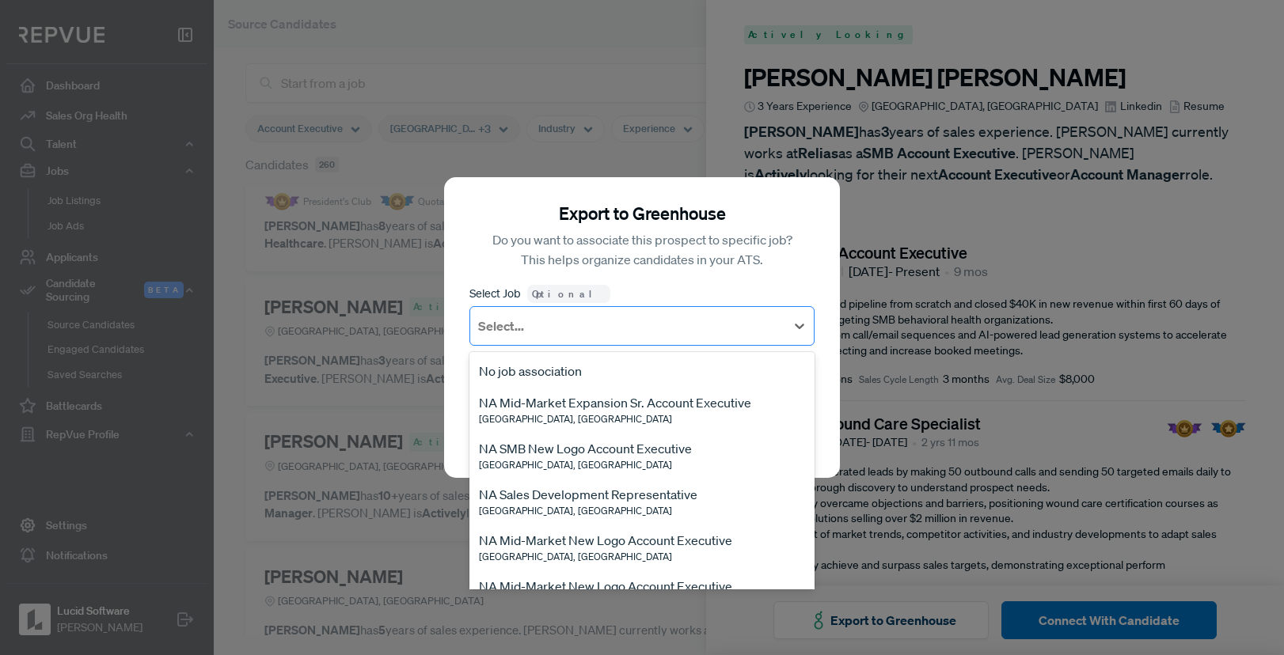
click at [667, 337] on div at bounding box center [627, 326] width 299 height 22
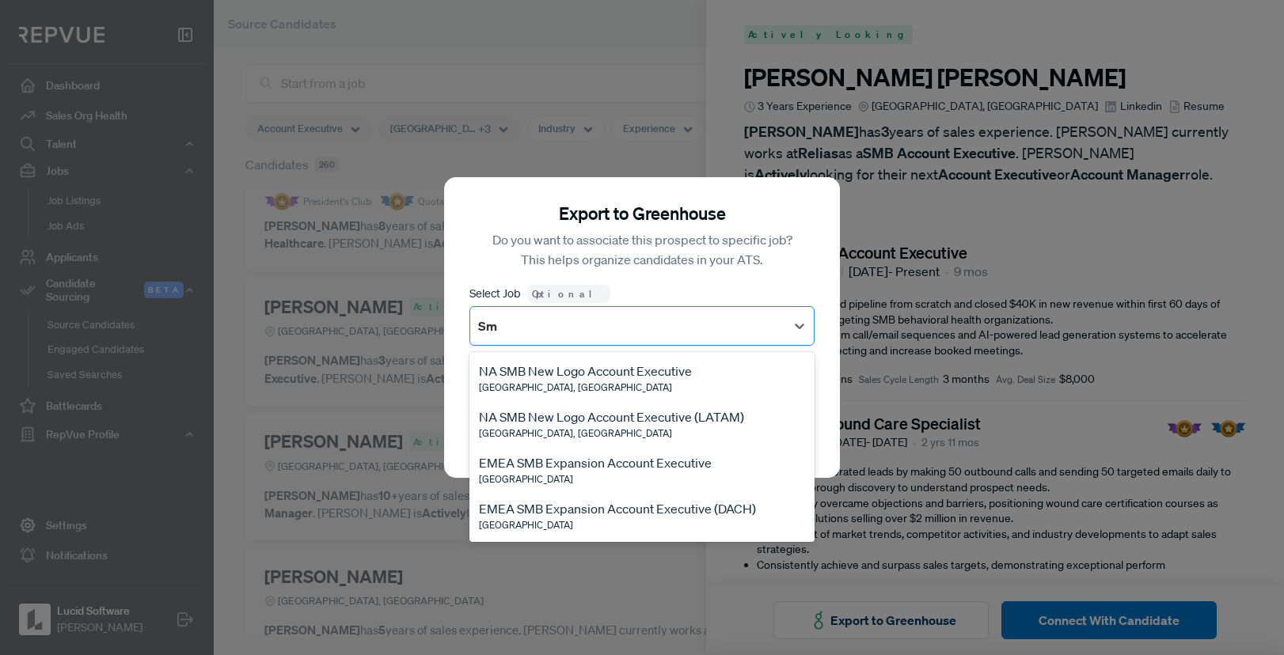
type input "Smb"
click at [659, 381] on div "NA SMB New Logo Account Executive" at bounding box center [585, 371] width 213 height 19
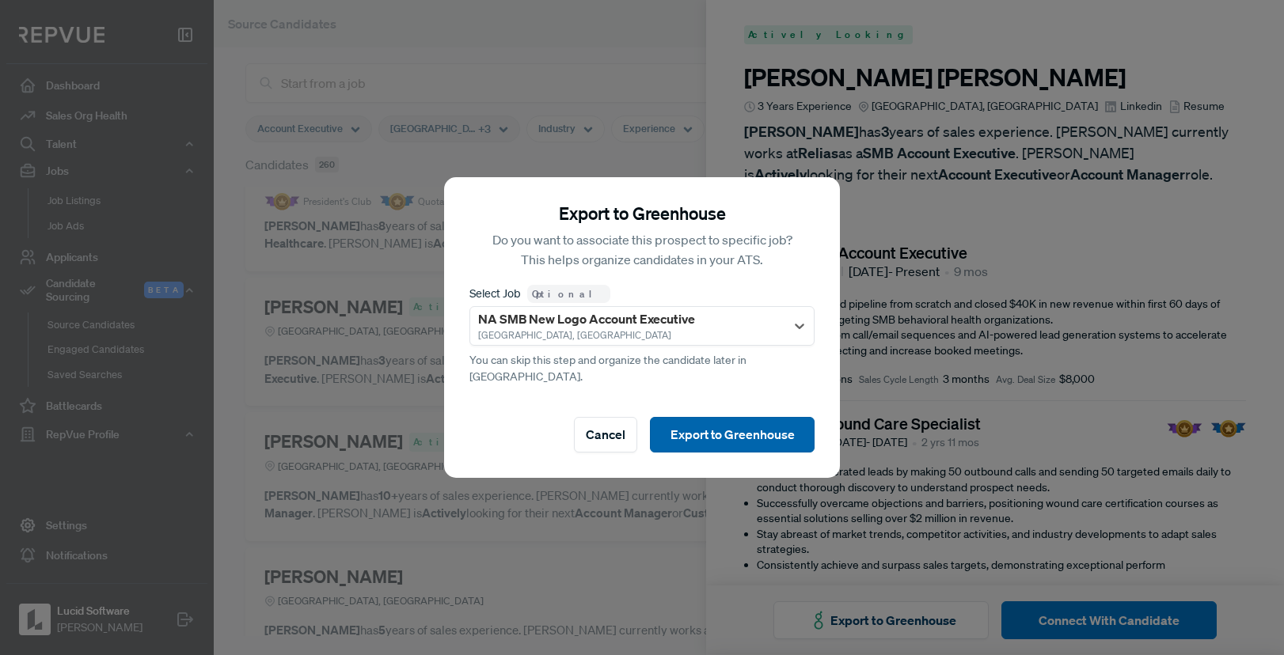
click at [694, 429] on button "Export to Greenhouse" at bounding box center [732, 435] width 165 height 36
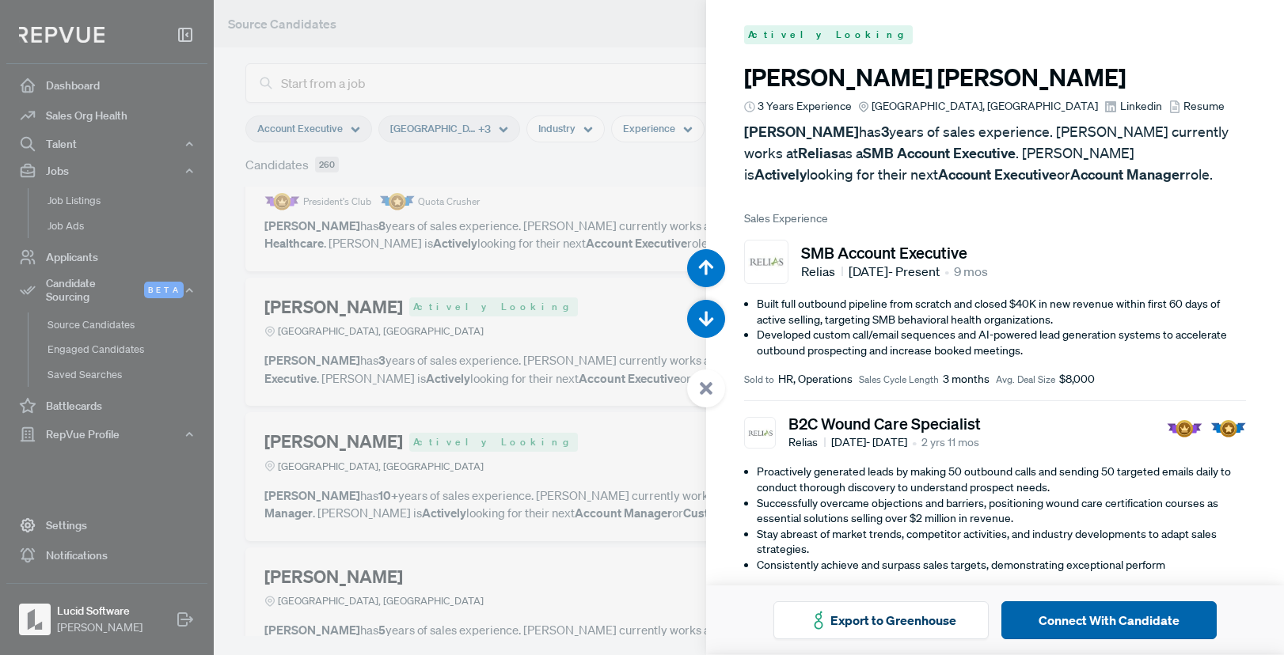
click at [1097, 625] on button "Connect With Candidate" at bounding box center [1108, 621] width 215 height 38
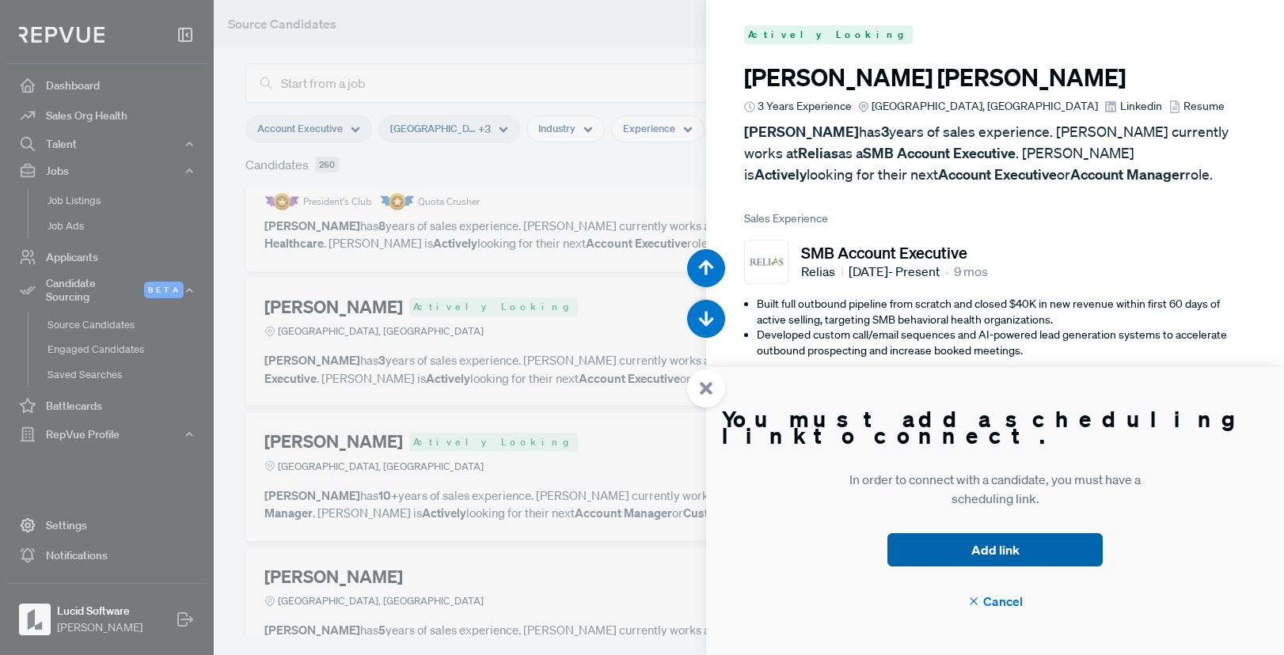
click at [1059, 555] on button "Add link" at bounding box center [994, 550] width 215 height 33
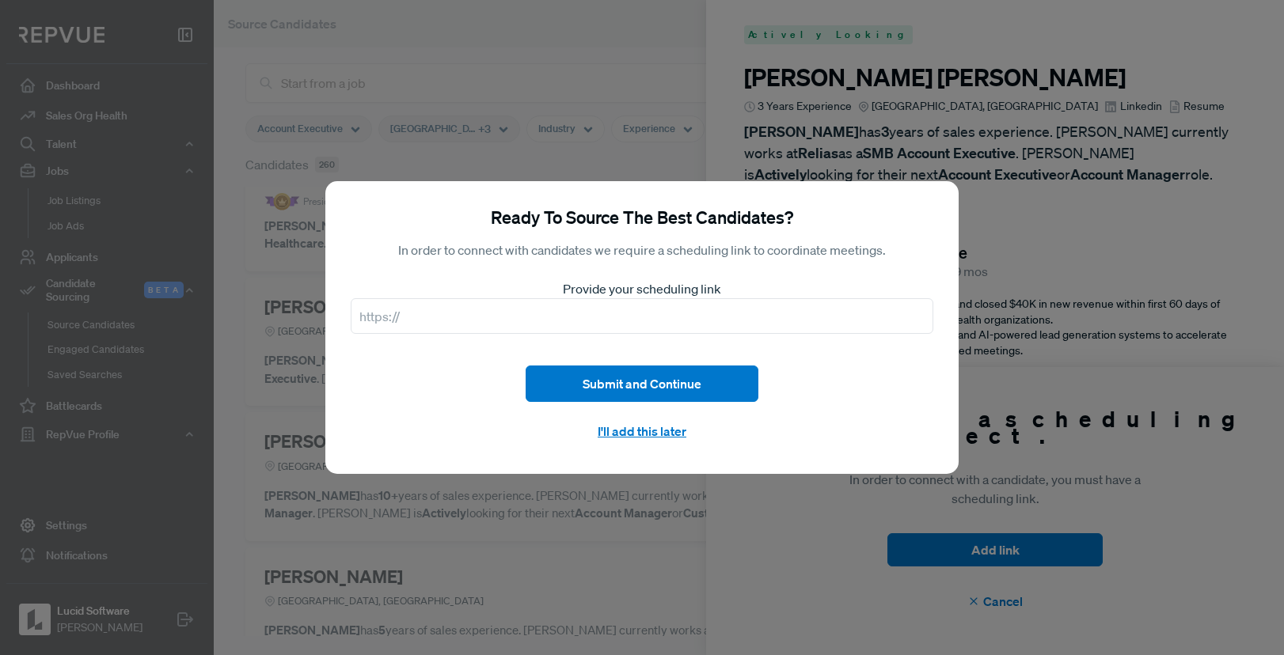
click at [1042, 249] on div "Ready To Source The Best Candidates? In order to connect with candidates we req…" at bounding box center [642, 327] width 1284 height 655
click at [610, 427] on button "I'll add this later" at bounding box center [642, 432] width 233 height 34
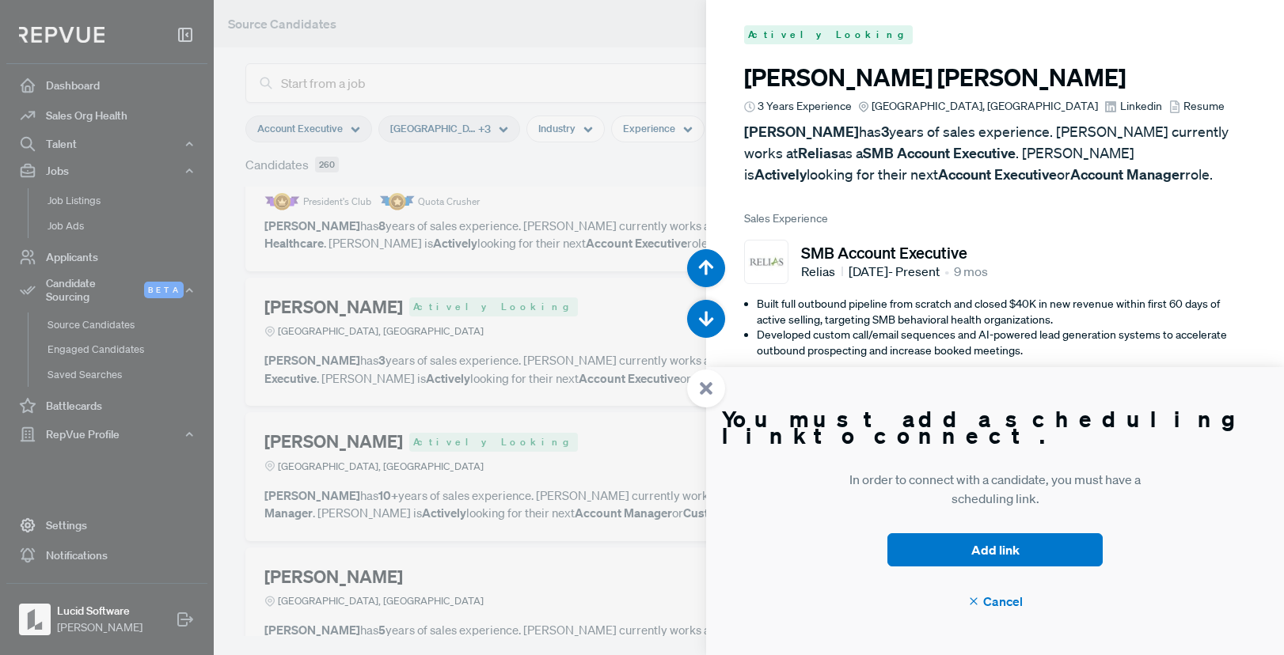
click at [712, 385] on icon at bounding box center [706, 389] width 14 height 14
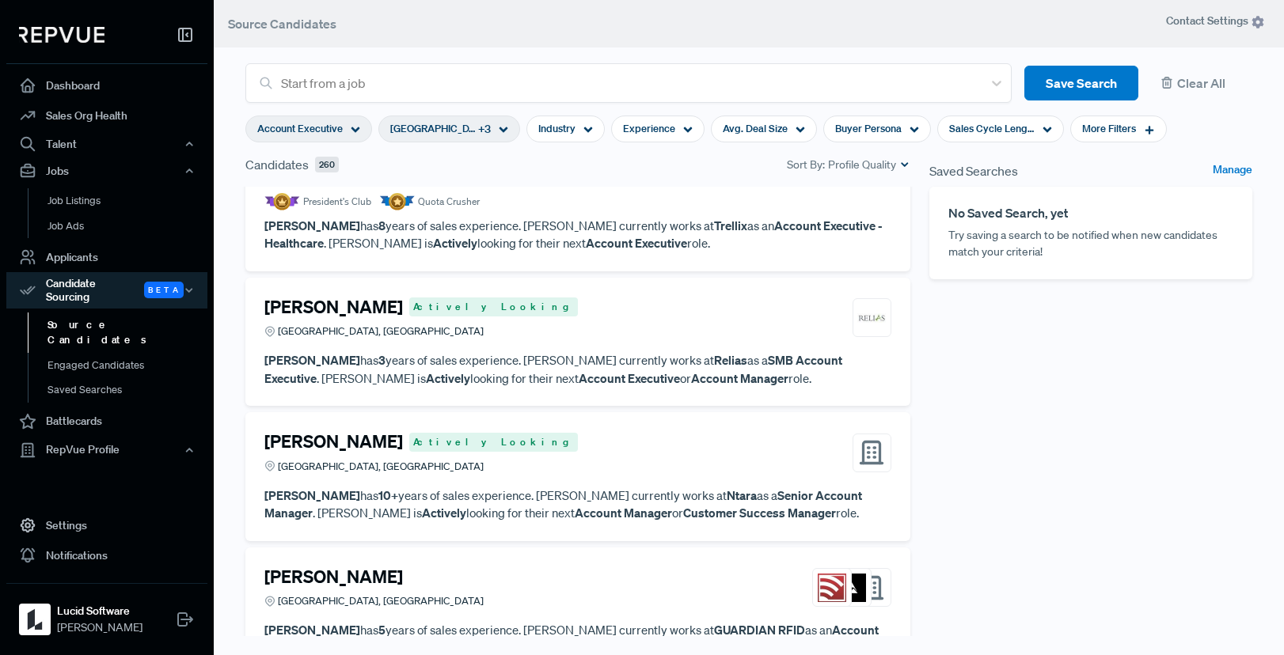
click at [700, 330] on div "[PERSON_NAME] Actively Looking Raleigh, [GEOGRAPHIC_DATA]" at bounding box center [577, 318] width 627 height 43
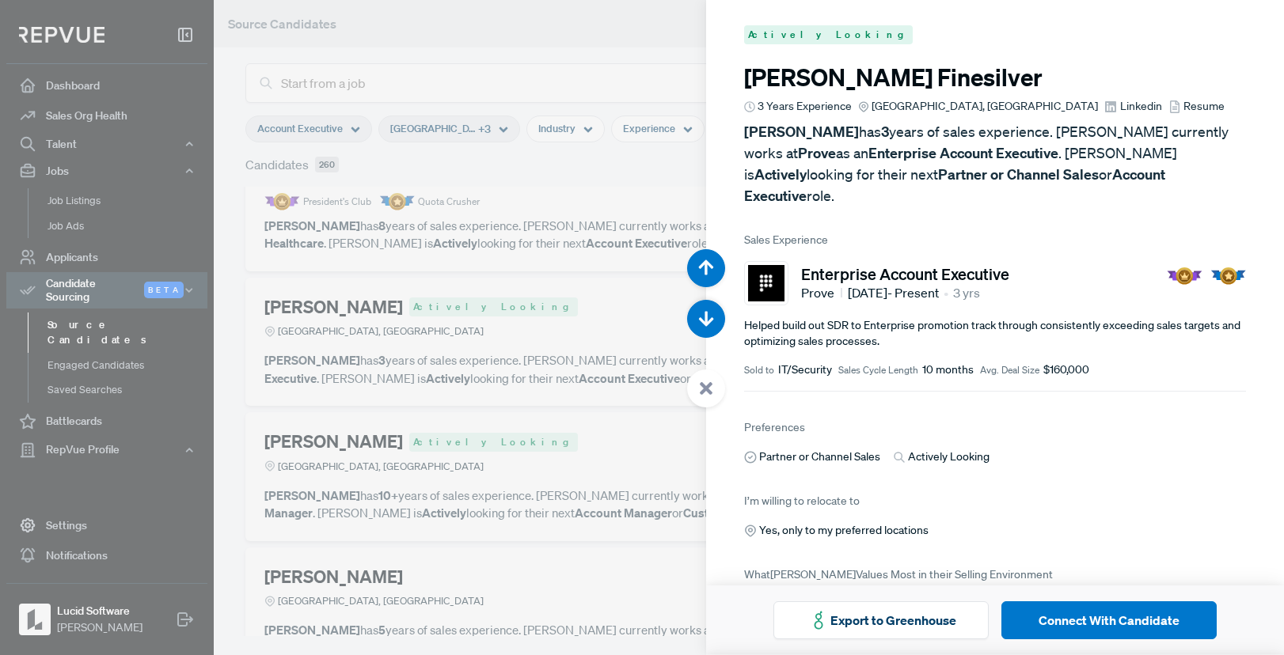
scroll to position [1966, 0]
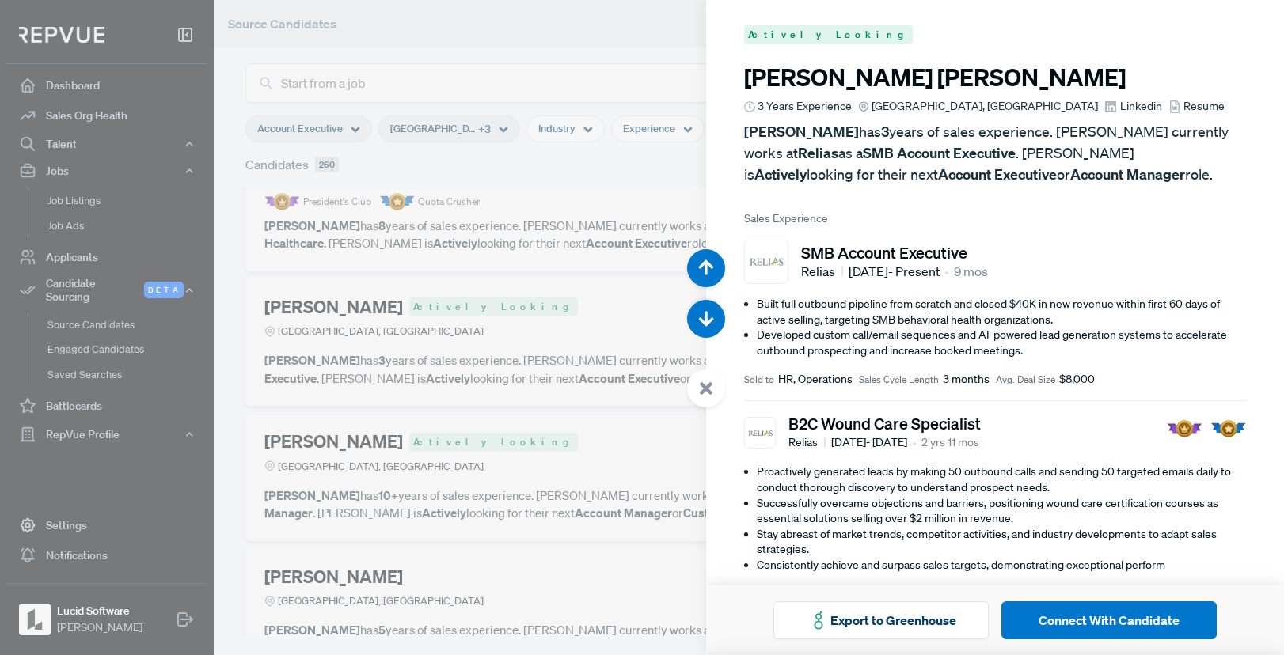
click at [655, 412] on div at bounding box center [642, 327] width 1284 height 655
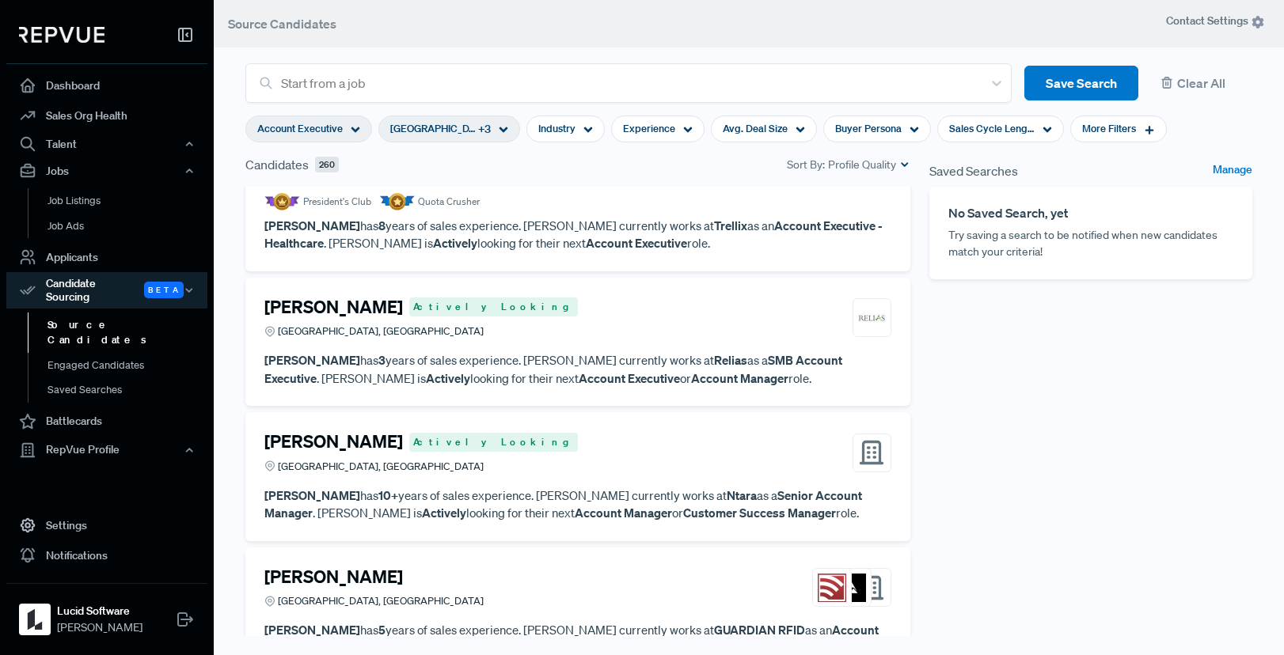
scroll to position [355, 0]
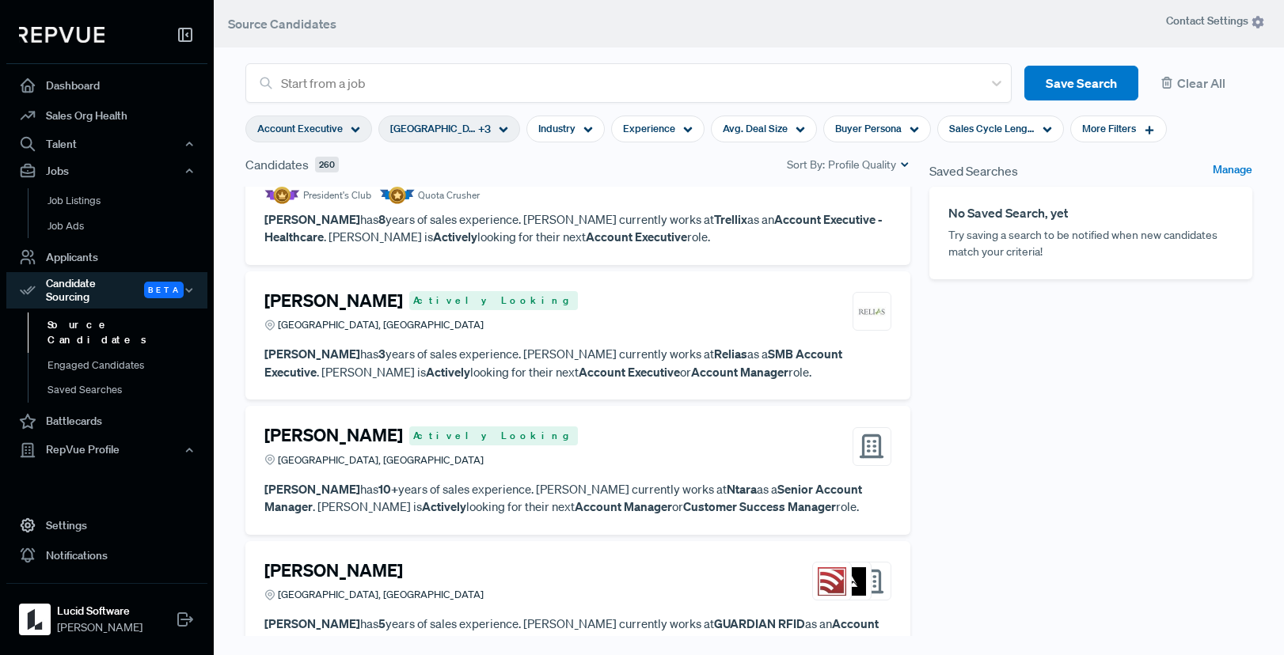
click at [752, 325] on div "[PERSON_NAME] Actively Looking Raleigh, [GEOGRAPHIC_DATA]" at bounding box center [577, 311] width 627 height 43
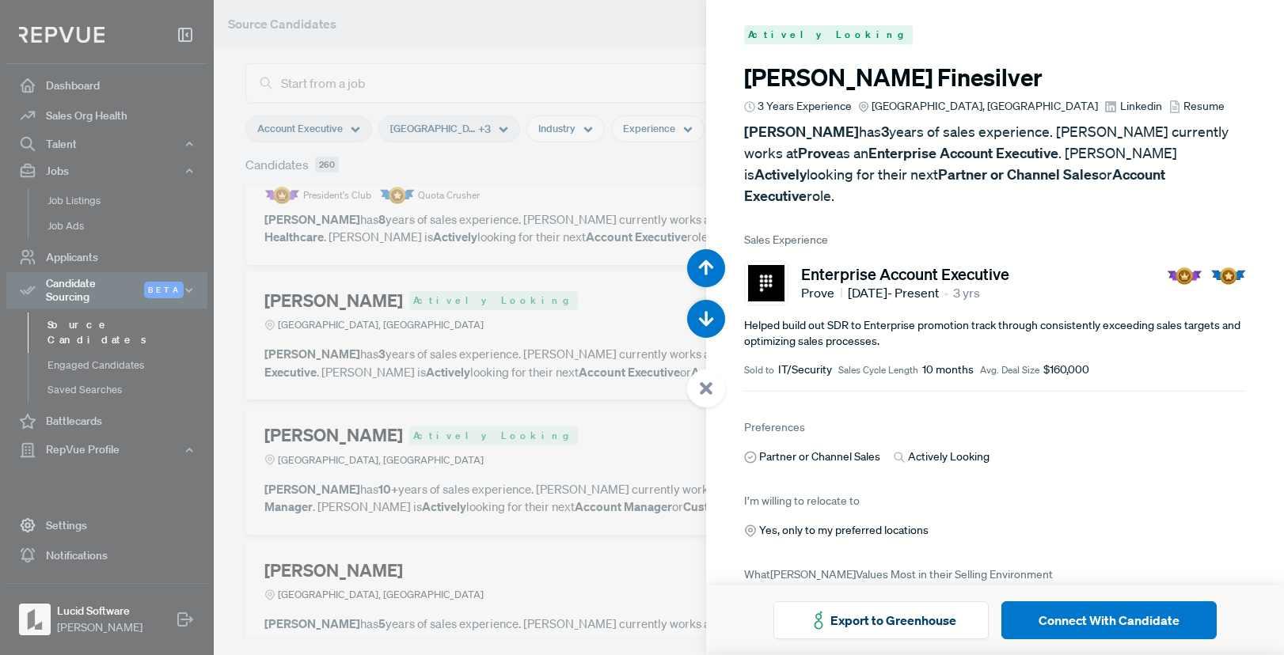
scroll to position [1966, 0]
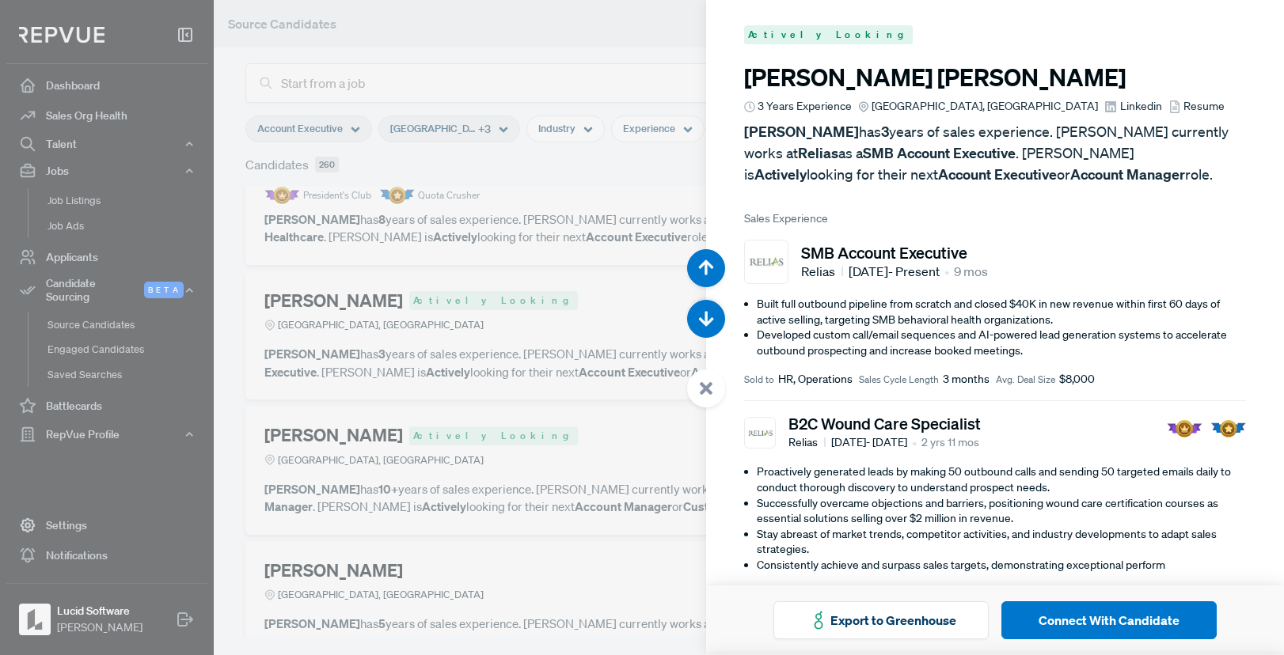
click at [808, 79] on h3 "[PERSON_NAME]" at bounding box center [995, 77] width 502 height 28
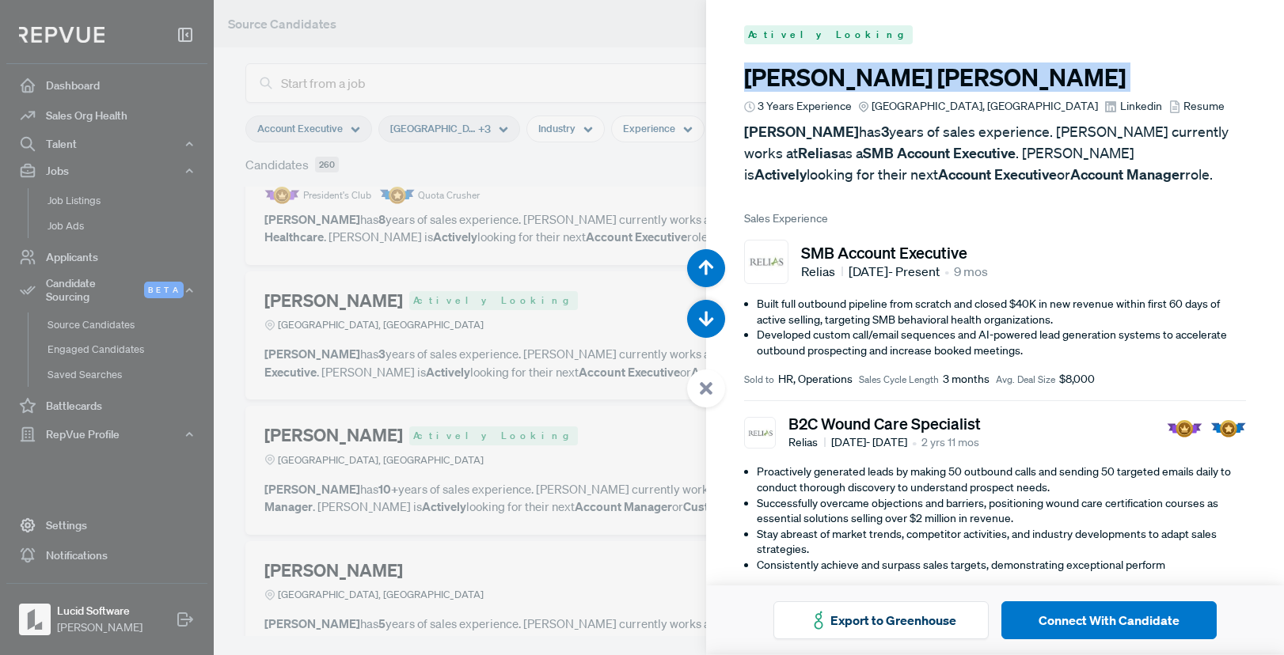
click at [808, 79] on h3 "[PERSON_NAME]" at bounding box center [995, 77] width 502 height 28
copy article "[PERSON_NAME]"
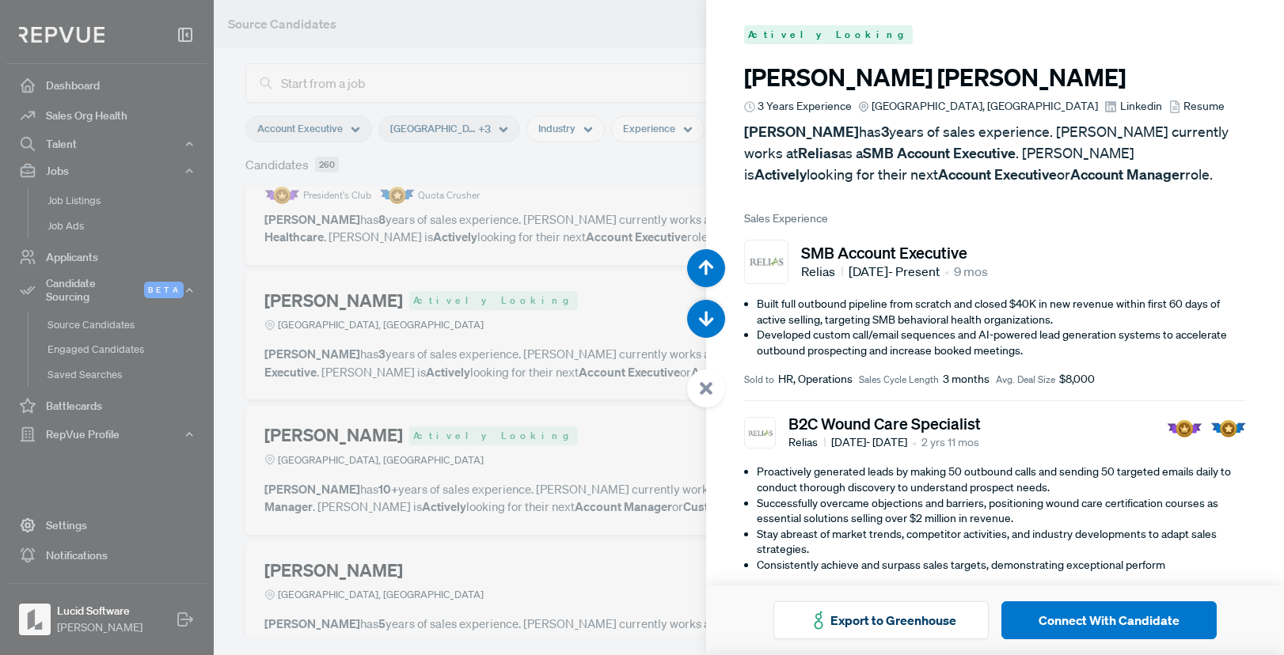
click at [708, 397] on div at bounding box center [706, 389] width 38 height 38
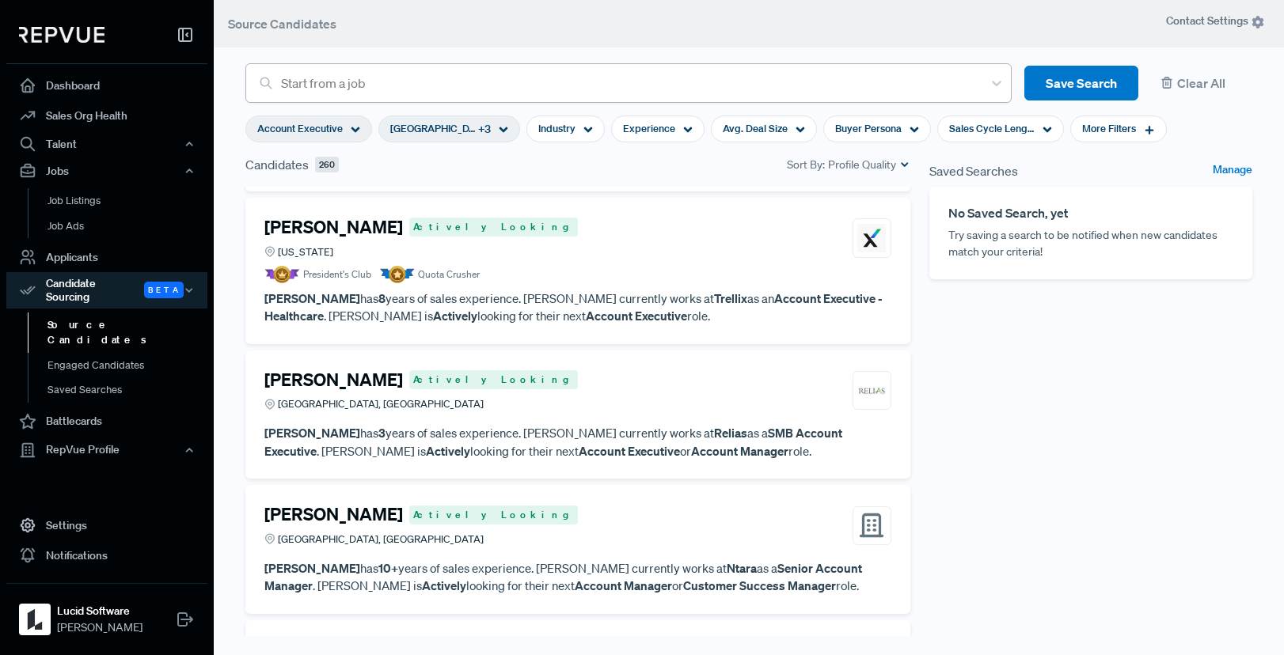
scroll to position [266, 0]
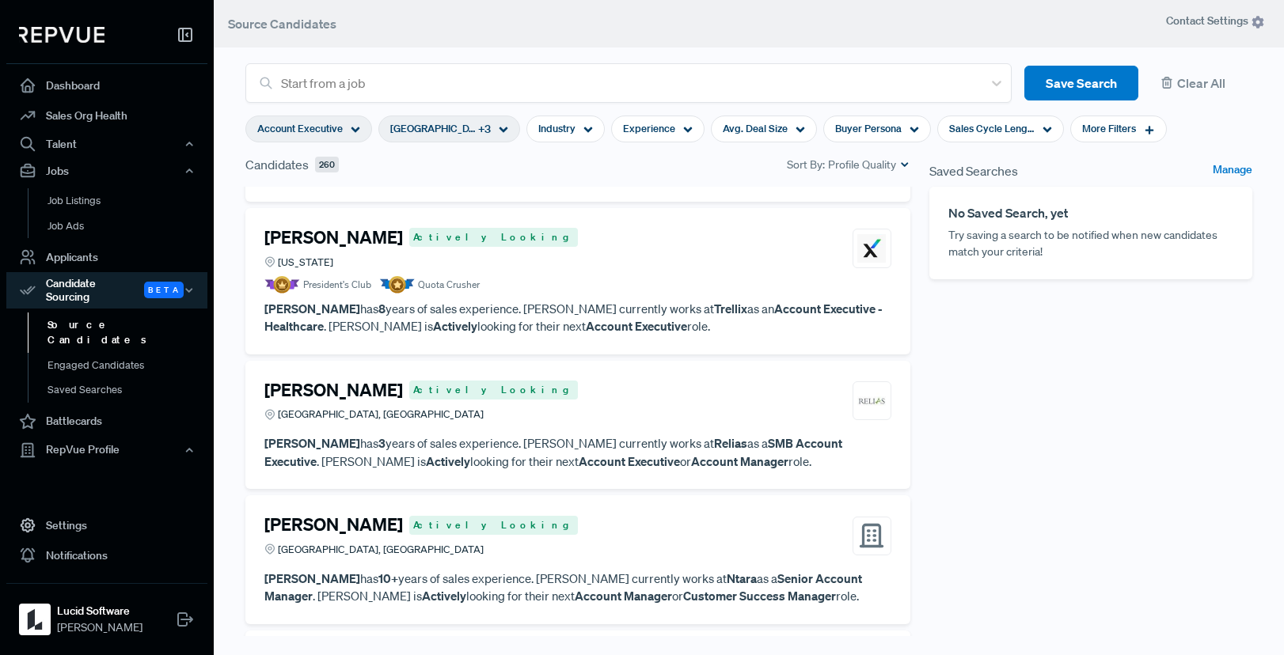
click at [775, 433] on article "[PERSON_NAME] Actively Looking Raleigh, [GEOGRAPHIC_DATA] [PERSON_NAME] has 3 y…" at bounding box center [577, 425] width 627 height 91
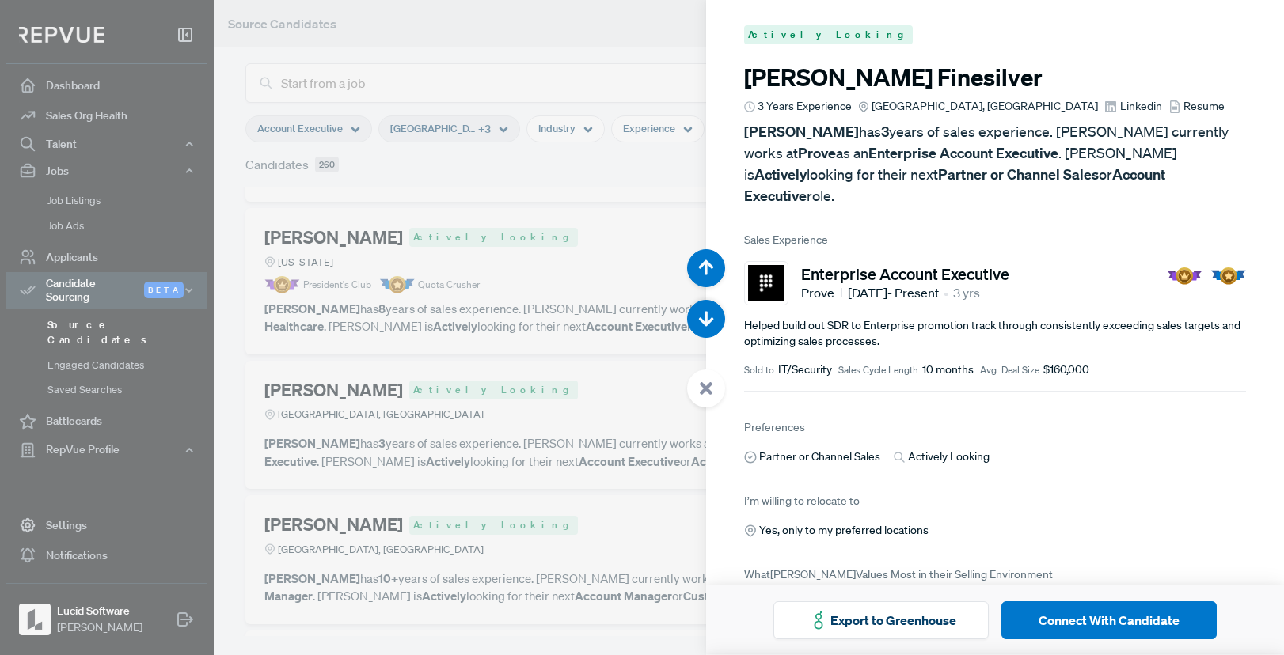
scroll to position [1966, 0]
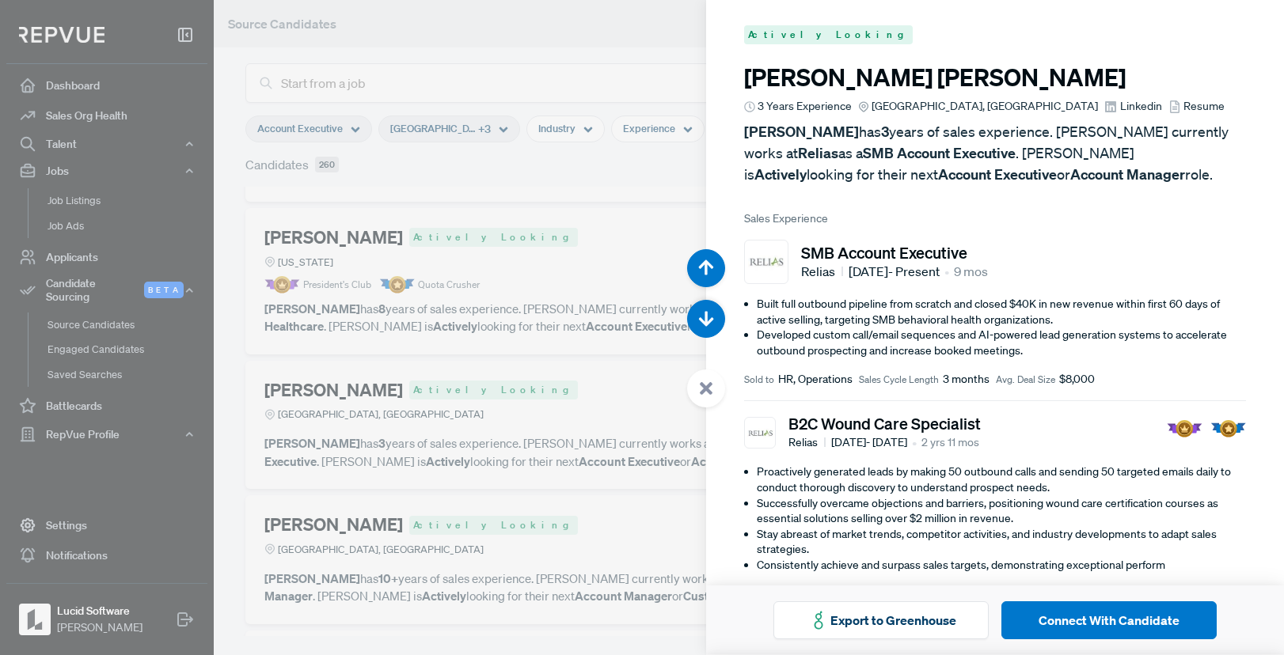
click at [707, 374] on div at bounding box center [706, 389] width 38 height 38
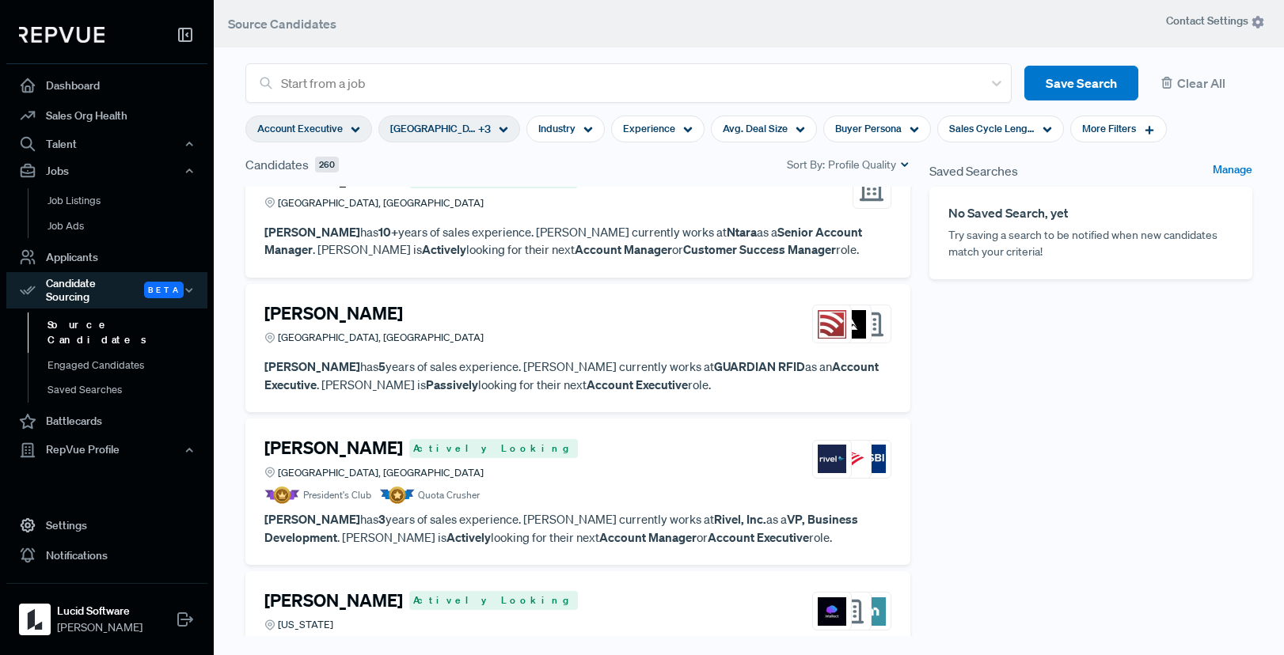
scroll to position [613, 0]
